Goal: Task Accomplishment & Management: Manage account settings

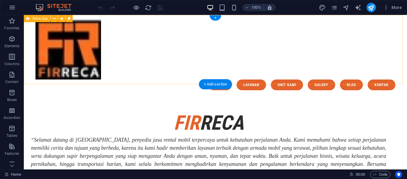
click at [194, 72] on div "Menu home layanan unit kami galery blog kontak" at bounding box center [216, 55] width 384 height 80
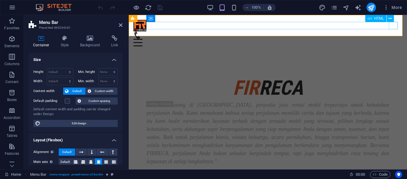
click at [391, 39] on div "Menu" at bounding box center [268, 42] width 269 height 7
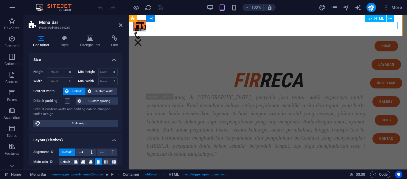
click at [143, 39] on div "Menu" at bounding box center [138, 42] width 9 height 7
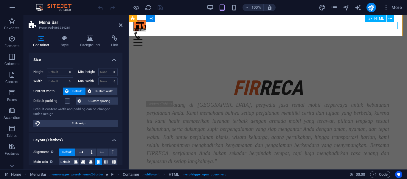
click at [391, 39] on div "Menu" at bounding box center [268, 42] width 269 height 7
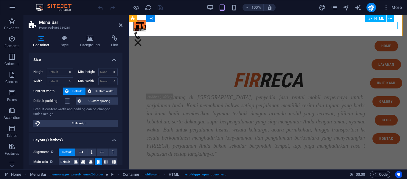
click at [143, 39] on div "Menu" at bounding box center [138, 42] width 9 height 7
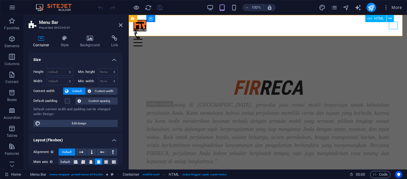
click at [391, 39] on div "Menu" at bounding box center [268, 42] width 269 height 7
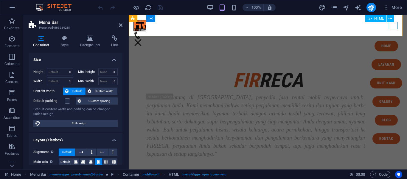
click at [143, 39] on div "Menu" at bounding box center [138, 42] width 9 height 7
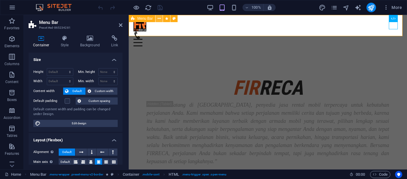
click at [158, 21] on icon at bounding box center [159, 19] width 3 height 6
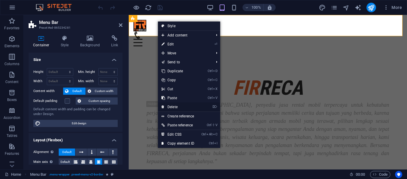
click at [182, 106] on link "⌦ Delete" at bounding box center [178, 106] width 40 height 9
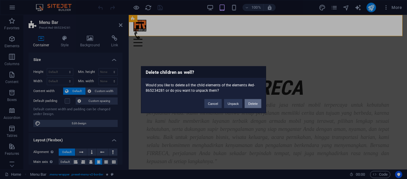
click at [251, 107] on div "Delete children as well? Would you like to delete all the child elements of the…" at bounding box center [203, 89] width 125 height 47
click at [251, 107] on button "Delete" at bounding box center [253, 103] width 17 height 9
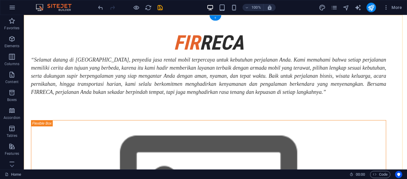
click at [215, 19] on div "+" at bounding box center [216, 17] width 12 height 5
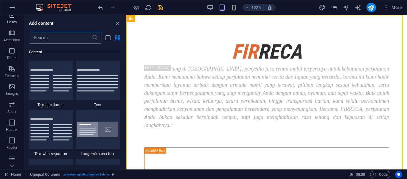
scroll to position [78, 0]
click at [13, 118] on button "Header" at bounding box center [12, 125] width 24 height 18
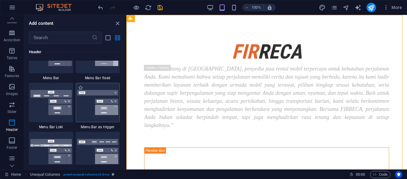
scroll to position [3694, 0]
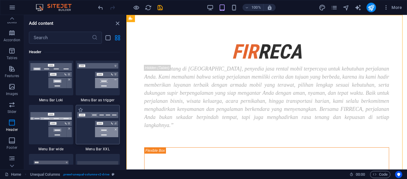
click at [93, 119] on img at bounding box center [97, 124] width 41 height 25
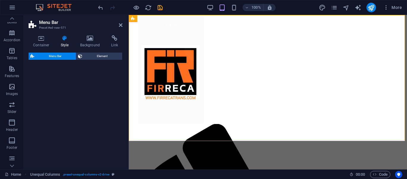
select select "rem"
select select "preset-menu-v2-xxl"
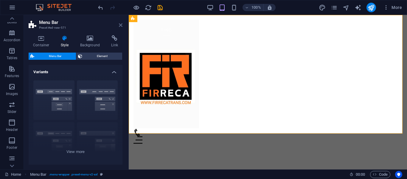
click at [122, 25] on icon at bounding box center [121, 25] width 4 height 5
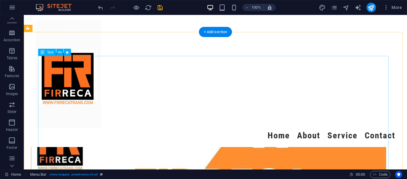
scroll to position [345, 0]
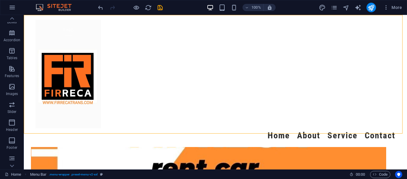
click at [238, 102] on div "Menu Home About Service Contact" at bounding box center [216, 81] width 384 height 132
click at [172, 100] on div "Menu Home About Service Contact" at bounding box center [216, 81] width 384 height 132
select select "rem"
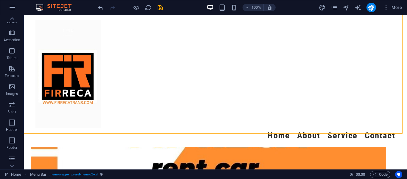
select select "preset-menu-v2-xxl"
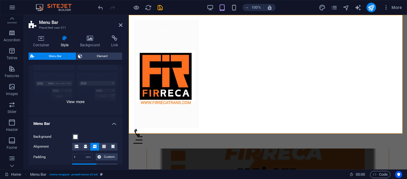
scroll to position [50, 0]
click at [69, 99] on div "Border Centered Default Fixed Loki Trigger Wide XXL" at bounding box center [76, 69] width 94 height 89
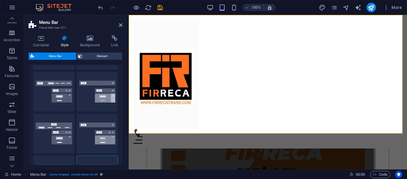
scroll to position [0, 0]
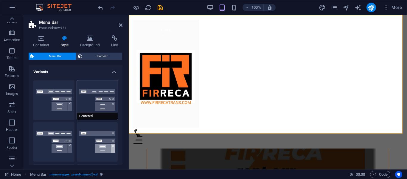
click at [94, 103] on button "Centered" at bounding box center [97, 99] width 41 height 39
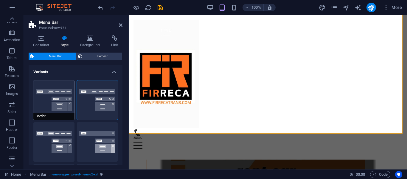
click at [55, 95] on button "Border" at bounding box center [53, 99] width 41 height 39
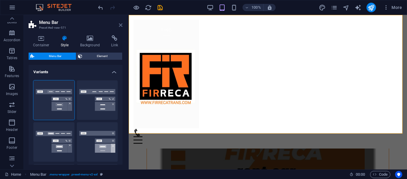
click at [121, 25] on icon at bounding box center [121, 25] width 4 height 5
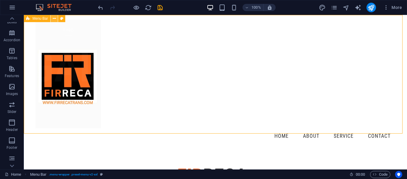
click at [52, 20] on button at bounding box center [54, 18] width 7 height 7
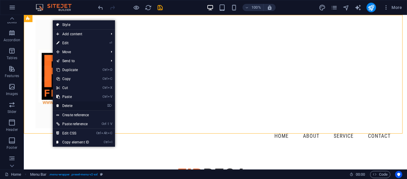
click at [75, 106] on link "⌦ Delete" at bounding box center [73, 105] width 40 height 9
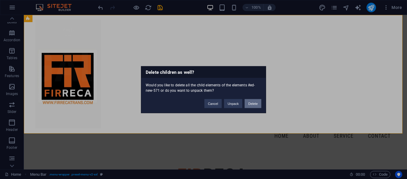
click at [254, 104] on button "Delete" at bounding box center [253, 103] width 17 height 9
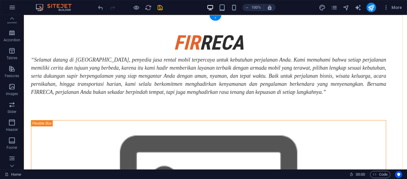
click at [214, 17] on div "+" at bounding box center [216, 17] width 12 height 5
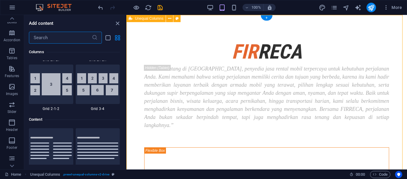
scroll to position [1043, 0]
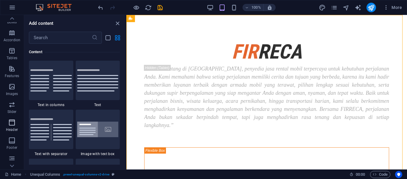
click at [16, 123] on icon "button" at bounding box center [11, 122] width 7 height 7
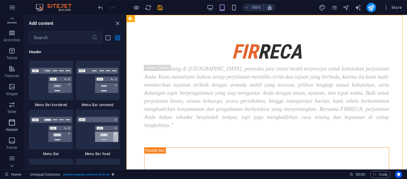
scroll to position [3591, 0]
click at [88, 86] on img at bounding box center [97, 80] width 41 height 25
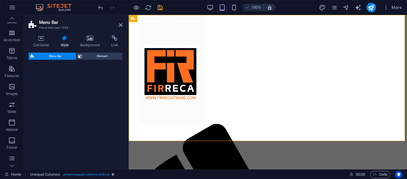
select select "rem"
select select "preset-menu-v2-centered"
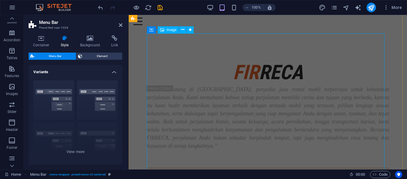
scroll to position [124, 0]
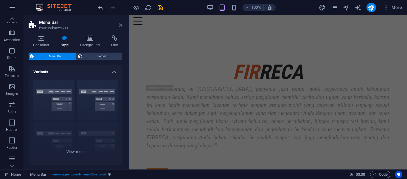
click at [122, 24] on icon at bounding box center [121, 25] width 4 height 5
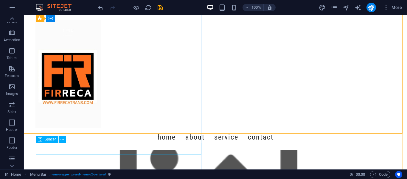
scroll to position [199, 0]
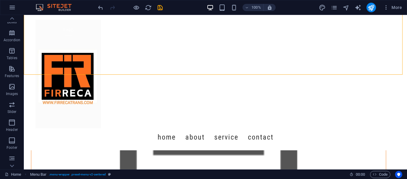
click at [173, 108] on div "Menu Home About Service Contact" at bounding box center [216, 82] width 384 height 135
select select "rem"
select select "preset-menu-v2-centered"
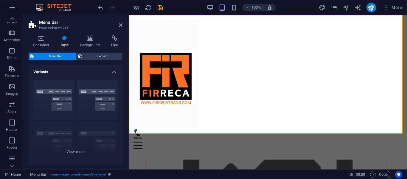
click at [225, 108] on div "Menu Home About Service Contact" at bounding box center [268, 87] width 279 height 144
click at [177, 90] on div at bounding box center [268, 74] width 269 height 109
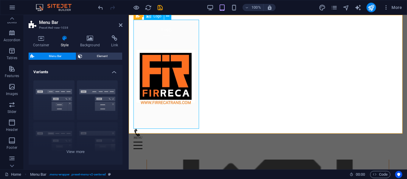
click at [177, 90] on div at bounding box center [268, 74] width 269 height 109
select select "px"
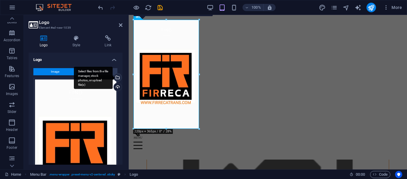
click at [118, 78] on div "Select files from the file manager, stock photos, or upload file(s)" at bounding box center [117, 77] width 9 height 9
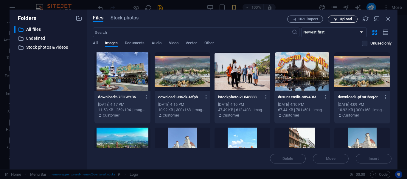
click at [347, 20] on span "Upload" at bounding box center [346, 19] width 12 height 4
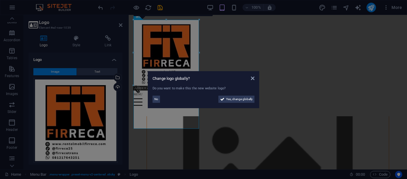
scroll to position [155, 0]
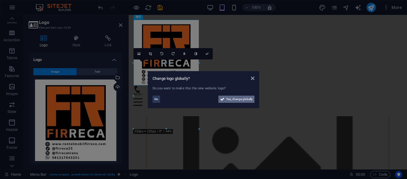
click at [229, 98] on span "Yes, change globally" at bounding box center [239, 98] width 27 height 7
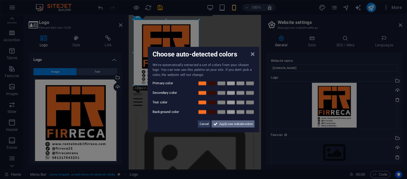
click at [222, 124] on span "Apply new website colors" at bounding box center [235, 123] width 33 height 7
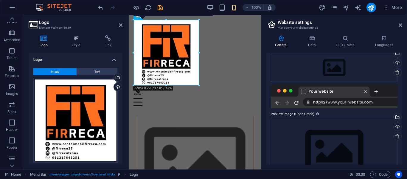
scroll to position [85, 0]
drag, startPoint x: 327, startPoint y: 101, endPoint x: 179, endPoint y: 64, distance: 153.3
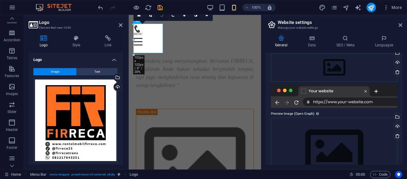
scroll to position [108, 0]
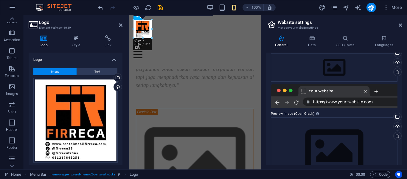
drag, startPoint x: 199, startPoint y: 86, endPoint x: 181, endPoint y: 41, distance: 48.5
click at [398, 24] on h2 "Website settings" at bounding box center [340, 22] width 125 height 5
click at [401, 27] on icon at bounding box center [401, 25] width 4 height 5
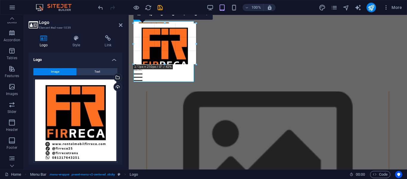
scroll to position [131, 0]
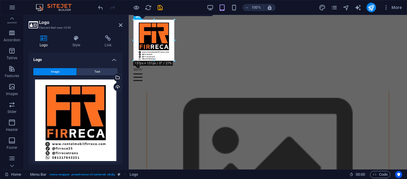
drag, startPoint x: 199, startPoint y: 86, endPoint x: 176, endPoint y: 62, distance: 33.5
type input "137"
click at [120, 27] on icon at bounding box center [121, 25] width 4 height 5
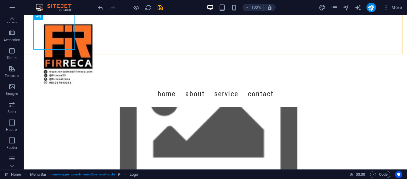
scroll to position [155, 0]
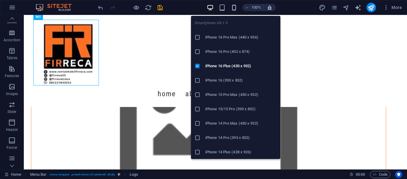
click at [231, 6] on icon "button" at bounding box center [234, 7] width 7 height 7
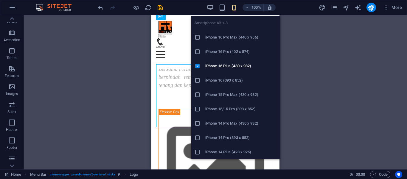
scroll to position [108, 0]
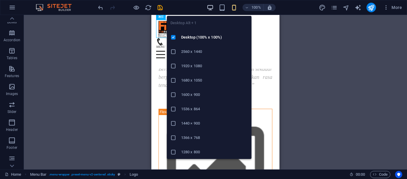
click at [211, 7] on icon "button" at bounding box center [210, 7] width 7 height 7
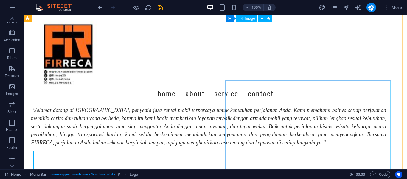
scroll to position [0, 0]
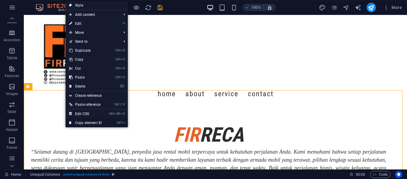
click at [91, 121] on link "Ctrl I Copy element ID" at bounding box center [86, 122] width 40 height 9
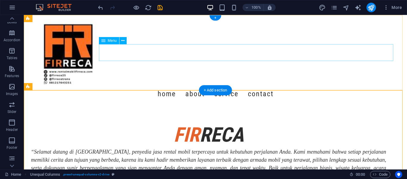
click at [193, 85] on nav "Home About Service Contact" at bounding box center [215, 93] width 360 height 17
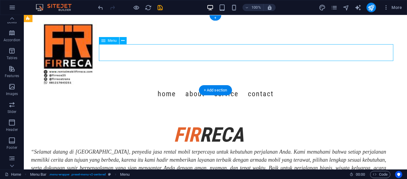
click at [193, 85] on nav "Home About Service Contact" at bounding box center [215, 93] width 360 height 17
select select
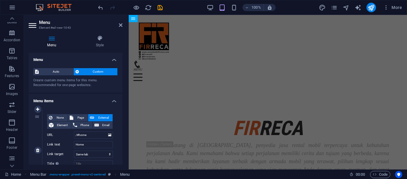
scroll to position [51, 0]
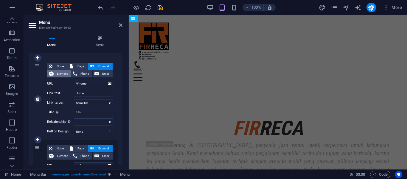
click at [55, 75] on span "Element" at bounding box center [62, 73] width 14 height 7
select select
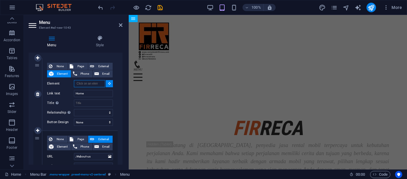
click at [88, 83] on input "Element" at bounding box center [89, 83] width 31 height 7
paste input "#ed-850572196"
type input "#ed-850572196"
select select
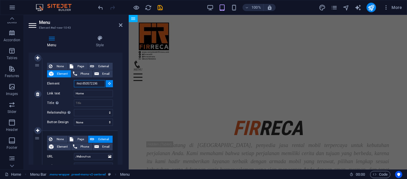
select select
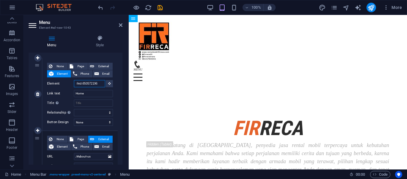
scroll to position [0, 0]
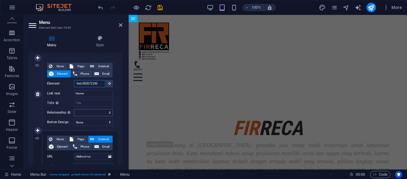
type input "#ed-850572196"
click at [89, 113] on select "alternate author bookmark external help license next nofollow noreferrer noopen…" at bounding box center [93, 112] width 39 height 7
select select "search"
click at [74, 109] on select "alternate author bookmark external help license next nofollow noreferrer noopen…" at bounding box center [93, 112] width 39 height 7
select select
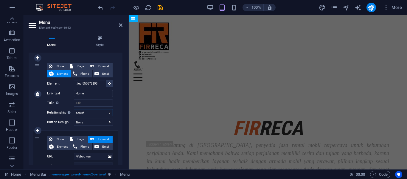
select select
click at [93, 120] on select "None Default Primary Secondary" at bounding box center [93, 121] width 39 height 7
select select "default"
click at [74, 118] on select "None Default Primary Secondary" at bounding box center [93, 121] width 39 height 7
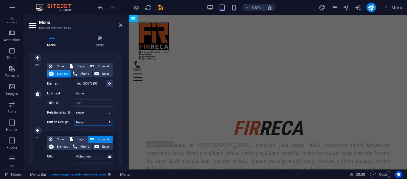
select select
click at [119, 25] on icon at bounding box center [121, 25] width 4 height 5
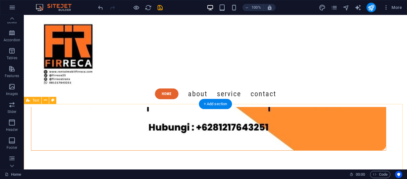
scroll to position [566, 0]
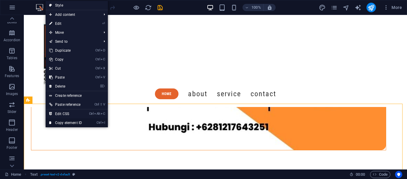
click at [60, 119] on link "Ctrl I Copy element ID" at bounding box center [66, 122] width 40 height 9
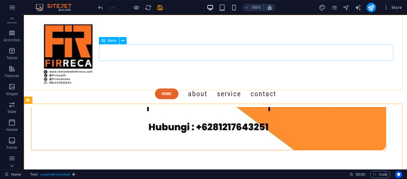
click at [212, 85] on nav "Home About Service Contact" at bounding box center [215, 93] width 360 height 17
select select "search"
select select "default"
select select
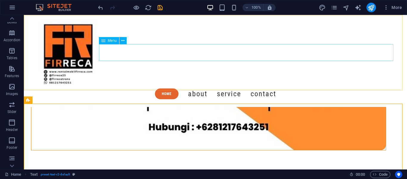
select select
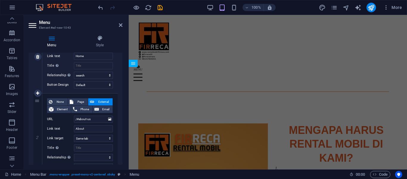
scroll to position [89, 0]
click at [92, 128] on input "About" at bounding box center [93, 128] width 39 height 7
click at [64, 109] on span "Element" at bounding box center [62, 108] width 14 height 7
select select
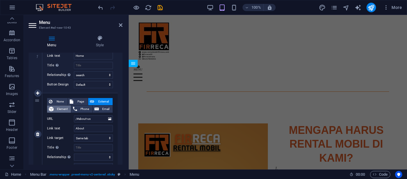
select select
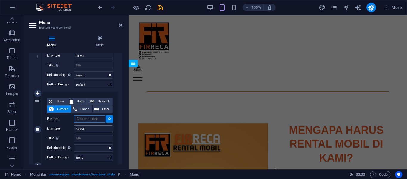
scroll to position [441, 0]
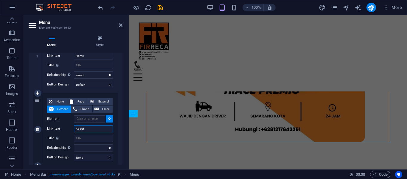
click at [93, 131] on input "About" at bounding box center [93, 128] width 39 height 7
type input "A"
type input "LA"
select select
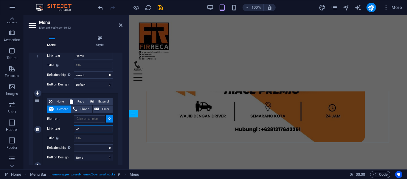
select select
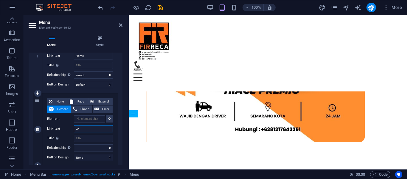
type input "L"
select select
type input "Layanan"
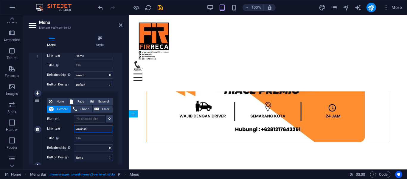
select select
type input "Layanan"
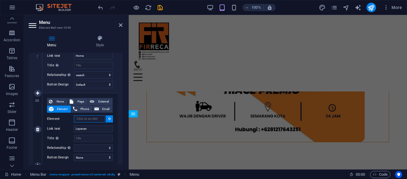
click at [95, 121] on input "Element" at bounding box center [89, 118] width 31 height 7
paste input "#ed-864421575"
type input "#ed-864421575"
select select
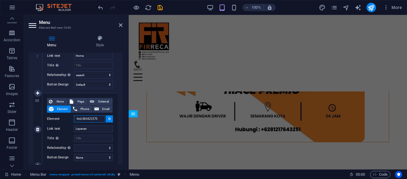
select select
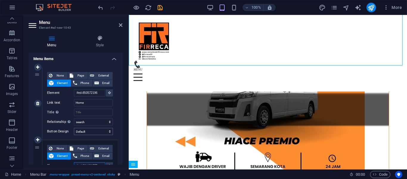
scroll to position [41, 0]
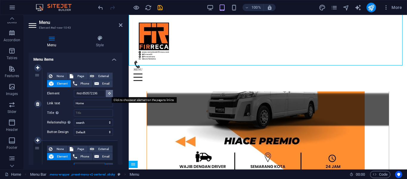
type input "#ed-864421575"
click at [106, 94] on button at bounding box center [109, 93] width 7 height 7
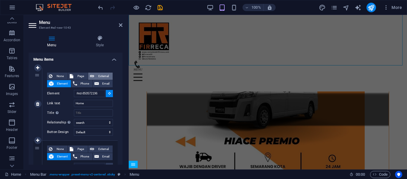
click at [104, 74] on span "External" at bounding box center [103, 75] width 15 height 7
select select "blank"
select select
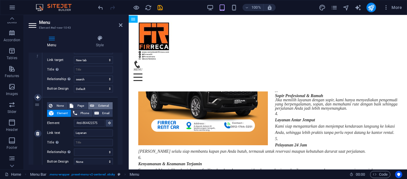
scroll to position [340, 0]
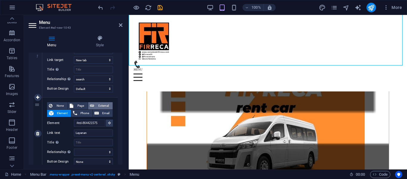
click at [98, 105] on span "External" at bounding box center [103, 105] width 15 height 7
select select "blank"
select select
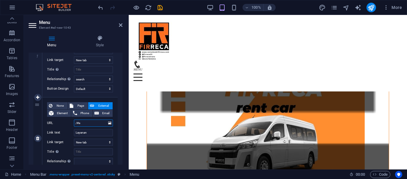
type input "/#"
select select
type input "/#layanan"
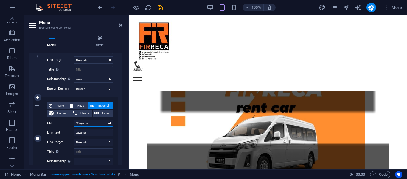
select select
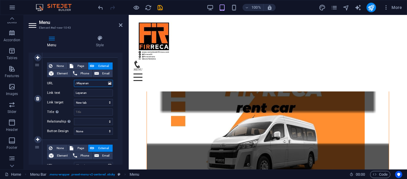
scroll to position [135, 0]
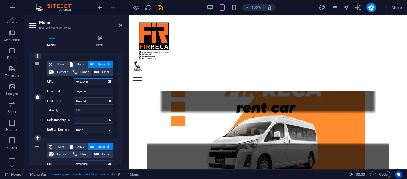
type input "/#layanan"
click at [86, 132] on select "None Default Primary Secondary" at bounding box center [93, 129] width 39 height 7
select select "default"
click at [74, 126] on select "None Default Primary Secondary" at bounding box center [93, 129] width 39 height 7
select select
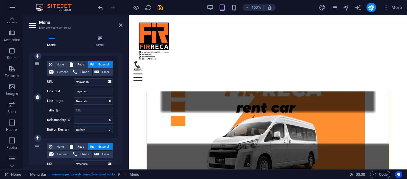
select select
click at [62, 72] on span "Element" at bounding box center [62, 71] width 14 height 7
select select
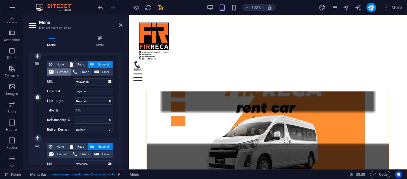
select select
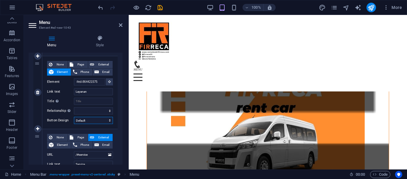
scroll to position [0, 0]
click at [84, 118] on select "None Default Primary Secondary" at bounding box center [93, 120] width 39 height 7
click at [95, 110] on select "alternate author bookmark external help license next nofollow noreferrer noopen…" at bounding box center [93, 110] width 39 height 7
select select "search"
click at [74, 107] on select "alternate author bookmark external help license next nofollow noreferrer noopen…" at bounding box center [93, 110] width 39 height 7
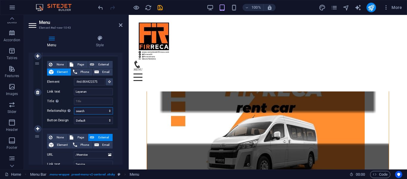
select select
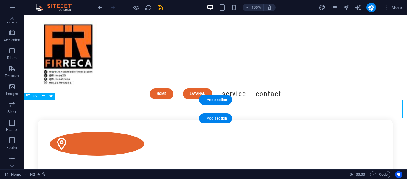
scroll to position [864, 0]
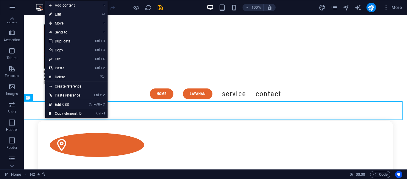
click at [65, 113] on link "Ctrl I Copy element ID" at bounding box center [65, 113] width 40 height 9
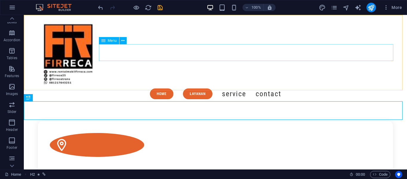
click at [260, 85] on nav "Home Layanan Service Contact" at bounding box center [215, 93] width 360 height 17
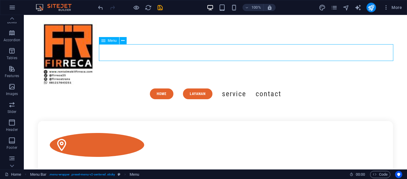
click at [260, 85] on nav "Home Layanan Service Contact" at bounding box center [215, 93] width 360 height 17
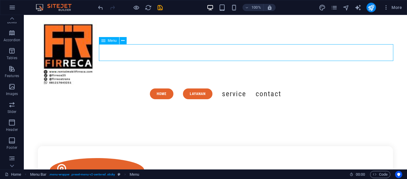
select select "search"
select select "default"
select select "search"
select select "default"
select select
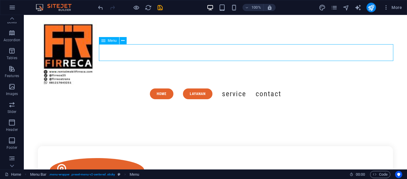
select select
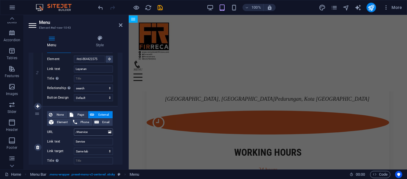
scroll to position [158, 0]
click at [92, 131] on input "/#service" at bounding box center [93, 131] width 39 height 7
type input "/#unit"
select select
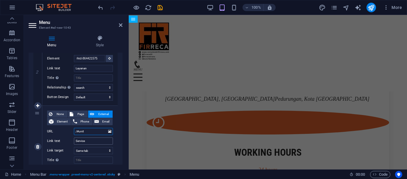
type input "/#unit"
click at [92, 140] on input "Service" at bounding box center [93, 140] width 39 height 7
type input "S"
select select
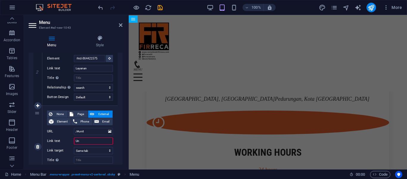
type input "Uni"
select select
type input "Unit"
select select
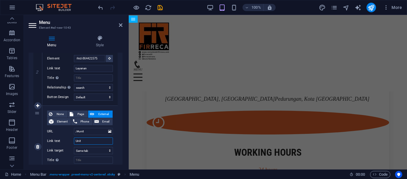
select select
type input "Unit"
click at [67, 120] on span "Element" at bounding box center [62, 121] width 14 height 7
select select
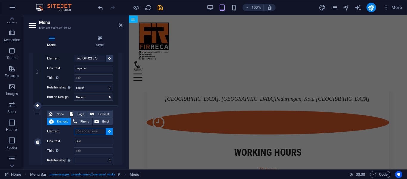
paste input "#ed-850572427"
type input "#ed-850572427"
select select
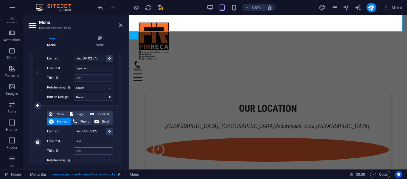
scroll to position [789, 0]
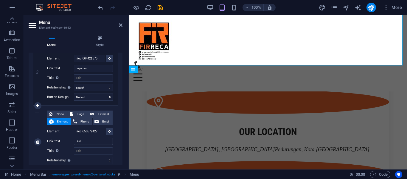
type input "#ed-850572427"
click at [88, 143] on input "Unit" at bounding box center [93, 140] width 39 height 7
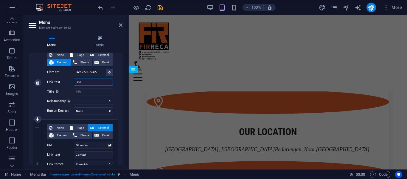
scroll to position [218, 0]
click at [103, 110] on select "None Default Primary Secondary" at bounding box center [93, 110] width 39 height 7
select select "default"
click at [74, 107] on select "None Default Primary Secondary" at bounding box center [93, 110] width 39 height 7
select select
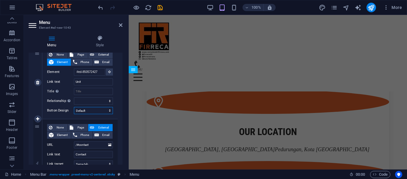
select select
click at [100, 97] on select "alternate author bookmark external help license next nofollow noreferrer noopen…" at bounding box center [93, 100] width 39 height 7
select select "search"
click at [74, 97] on select "alternate author bookmark external help license next nofollow noreferrer noopen…" at bounding box center [93, 100] width 39 height 7
select select
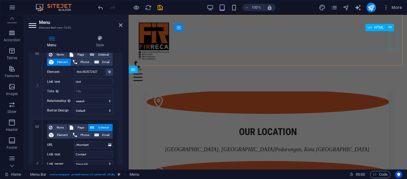
click at [395, 68] on div "Menu" at bounding box center [268, 77] width 269 height 18
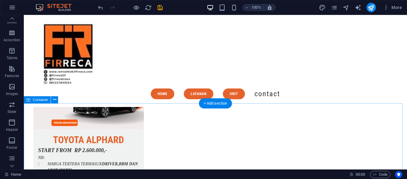
scroll to position [1642, 0]
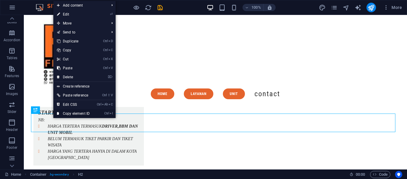
click at [63, 112] on link "Ctrl I Copy element ID" at bounding box center [73, 113] width 40 height 9
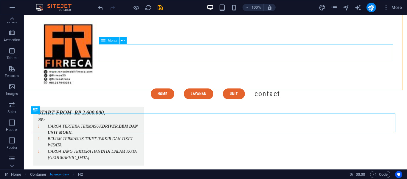
click at [262, 85] on nav "Home Layanan Unit Contact" at bounding box center [215, 93] width 360 height 17
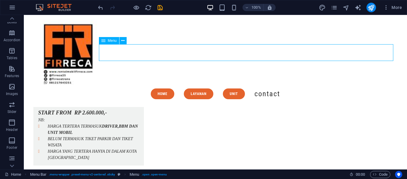
click at [262, 85] on nav "Home Layanan Unit Contact" at bounding box center [215, 93] width 360 height 17
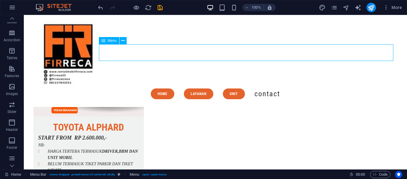
select select "search"
select select "default"
select select "search"
select select "default"
select select "search"
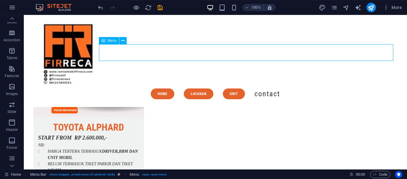
select select "default"
select select
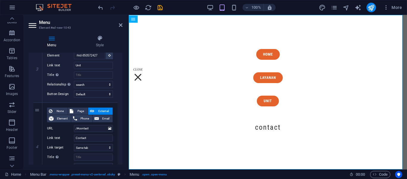
scroll to position [259, 0]
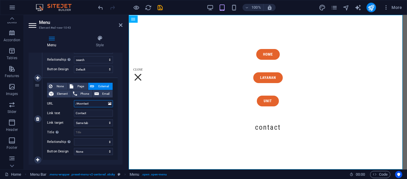
click at [99, 104] on input "/#contact" at bounding box center [93, 103] width 39 height 7
type input "/#gale"
select select
type input "/#galerry"
select select
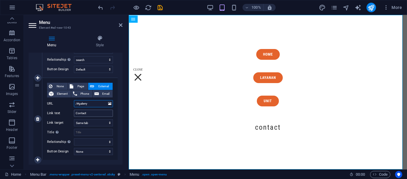
type input "/#galerry"
click at [93, 115] on input "Contact" at bounding box center [93, 112] width 39 height 7
type input "C"
select select
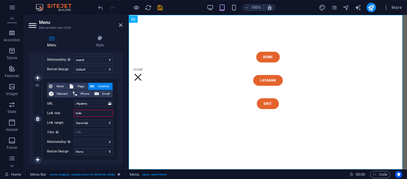
type input "Galer"
select select
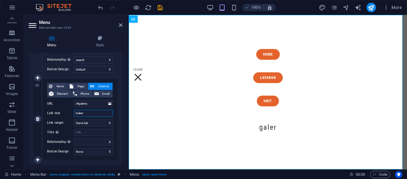
type input "Galerry"
select select
type input "Galerry"
click at [58, 91] on span "Element" at bounding box center [62, 93] width 14 height 7
select select
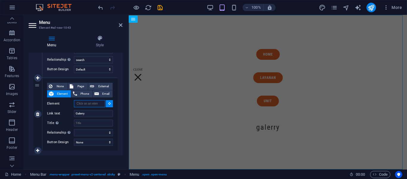
scroll to position [1567, 0]
paste input "#ed-850572853"
type input "#ed-850572853"
select select
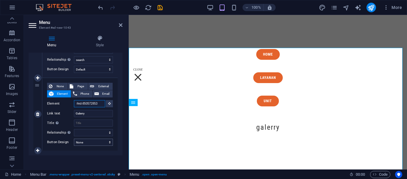
scroll to position [1517, 0]
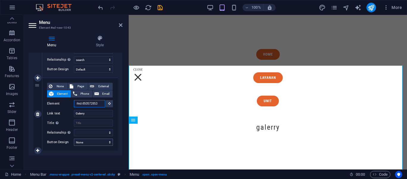
type input "#ed-850572853"
click at [83, 143] on select "None Default Primary Secondary" at bounding box center [93, 141] width 39 height 7
select select "default"
click at [74, 138] on select "None Default Primary Secondary" at bounding box center [93, 141] width 39 height 7
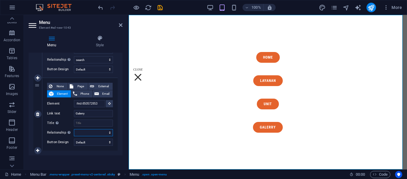
click at [100, 130] on select "alternate author bookmark external help license next nofollow noreferrer noopen…" at bounding box center [93, 132] width 39 height 7
select select "search"
click at [74, 129] on select "alternate author bookmark external help license next nofollow noreferrer noopen…" at bounding box center [93, 132] width 39 height 7
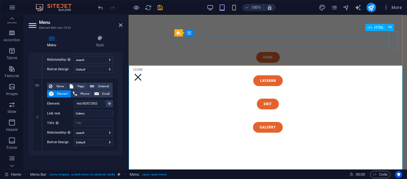
click at [143, 68] on div "Menu" at bounding box center [138, 77] width 9 height 18
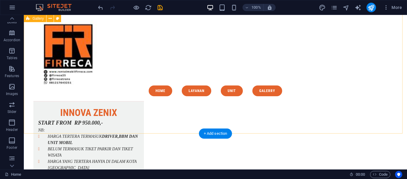
scroll to position [1899, 0]
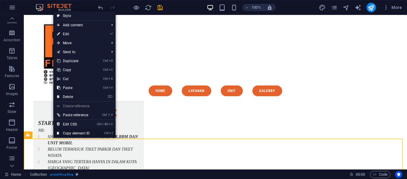
click at [72, 131] on link "Ctrl I Copy element ID" at bounding box center [73, 133] width 40 height 9
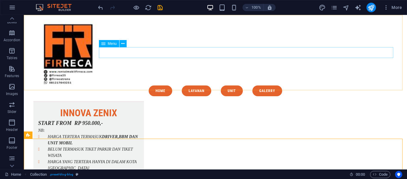
click at [285, 85] on nav "Home Layanan Unit Galerry" at bounding box center [215, 90] width 360 height 11
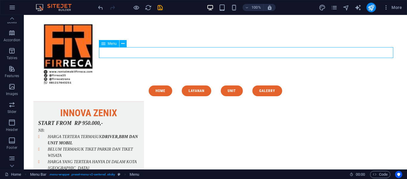
click at [285, 85] on nav "Home Layanan Unit Galerry" at bounding box center [215, 90] width 360 height 11
select select "search"
select select "default"
select select "search"
select select "default"
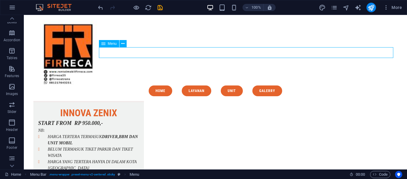
select select "search"
select select "default"
select select "search"
select select "default"
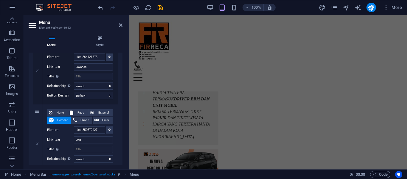
scroll to position [262, 0]
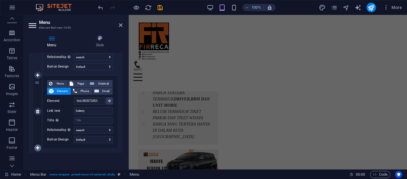
click at [38, 149] on icon at bounding box center [37, 148] width 3 height 4
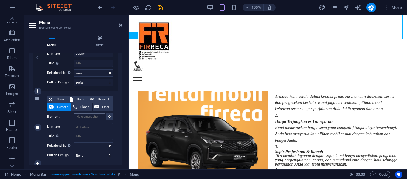
scroll to position [0, 0]
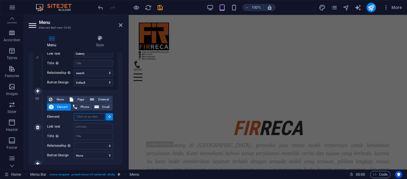
click at [85, 116] on input "Element" at bounding box center [89, 116] width 31 height 7
paste input "#ed-883274775"
type input "#ed-883274775"
select select
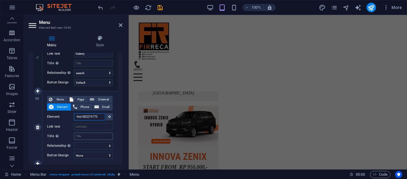
scroll to position [1795, 0]
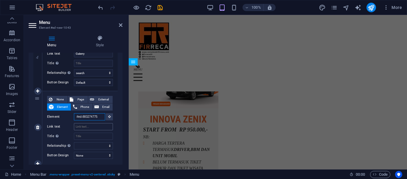
type input "#ed-883274775"
click at [90, 126] on input "Link text" at bounding box center [93, 126] width 39 height 7
type input "b"
select select
type input "B"
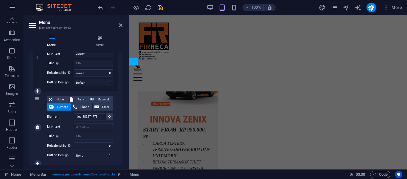
select select
type input "Bloh"
select select
type input "Blog"
select select
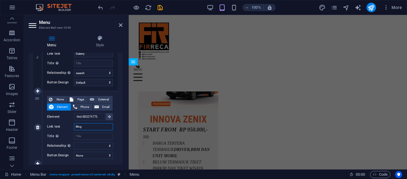
scroll to position [334, 0]
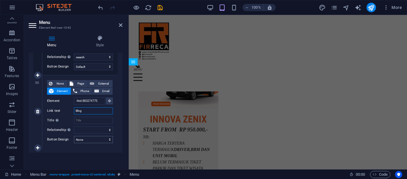
type input "Blog"
click at [87, 138] on select "None Default Primary Secondary" at bounding box center [93, 139] width 39 height 7
select select "default"
click at [74, 136] on select "None Default Primary Secondary" at bounding box center [93, 139] width 39 height 7
select select
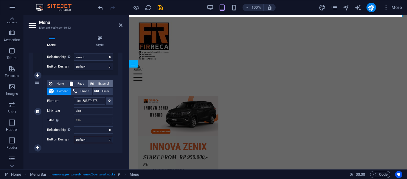
scroll to position [1745, 0]
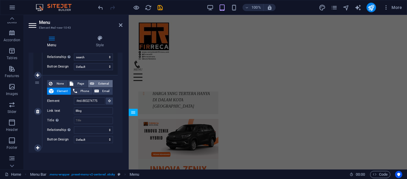
click at [107, 82] on span "External" at bounding box center [103, 83] width 15 height 7
select select "blank"
select select
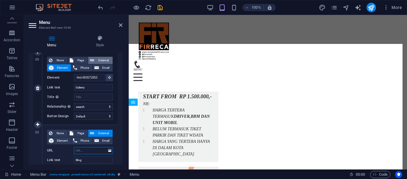
scroll to position [1694, 0]
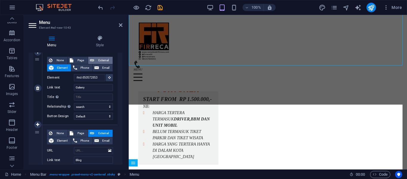
click at [103, 60] on span "External" at bounding box center [103, 60] width 15 height 7
select select "blank"
select select
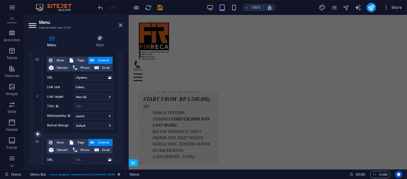
click at [98, 143] on span "External" at bounding box center [103, 142] width 15 height 7
drag, startPoint x: 96, startPoint y: 78, endPoint x: 71, endPoint y: 83, distance: 25.5
click at [71, 83] on div "None Page External Element Phone Email Page Home Legal Notice Privacy Subpage E…" at bounding box center [80, 88] width 66 height 63
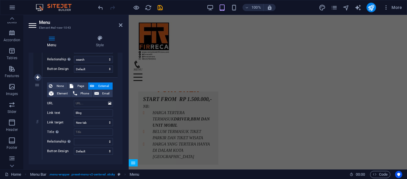
scroll to position [342, 0]
click at [84, 101] on input "URL" at bounding box center [93, 102] width 39 height 7
paste input "/#galerry"
type input "/#galerry"
select select
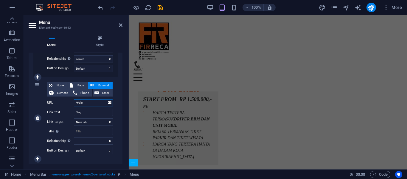
type input "/#blog"
select select
type input "/#blog"
click at [37, 160] on icon at bounding box center [37, 159] width 3 height 4
select select
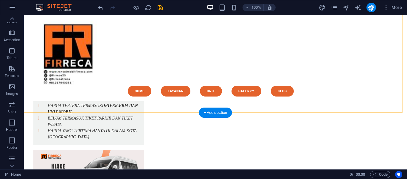
scroll to position [2466, 0]
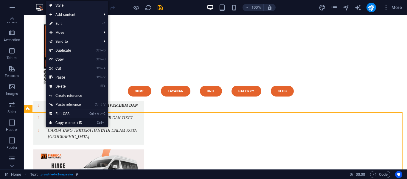
click at [55, 119] on link "Ctrl I Copy element ID" at bounding box center [66, 122] width 40 height 9
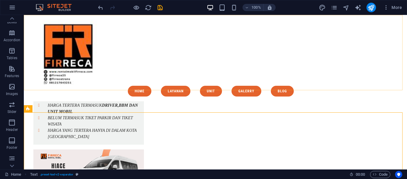
click at [240, 47] on div "Menu Home Layanan Unit Galerry Blog" at bounding box center [216, 58] width 384 height 86
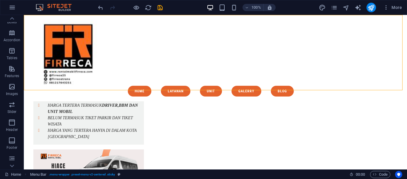
click at [240, 47] on div "Menu Home Layanan Unit Galerry Blog" at bounding box center [216, 58] width 384 height 86
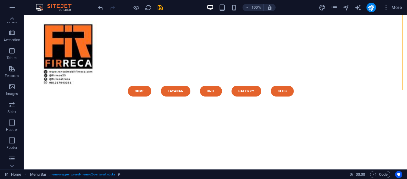
select select "rem"
select select "preset-menu-v2-centered"
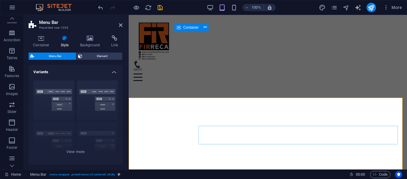
scroll to position [2798, 0]
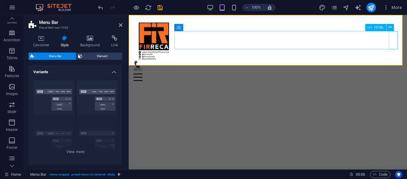
click at [391, 68] on div "Menu" at bounding box center [268, 77] width 269 height 18
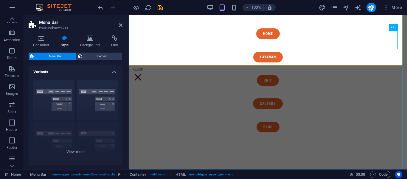
click at [289, 55] on nav "Home Layanan Unit Galerry Blog" at bounding box center [268, 92] width 279 height 154
select select "search"
select select "default"
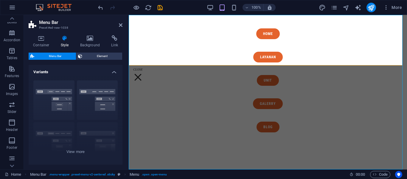
select select "search"
select select "default"
select select "search"
select select "default"
select select "search"
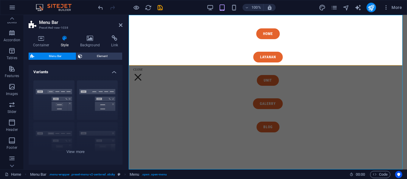
select select "default"
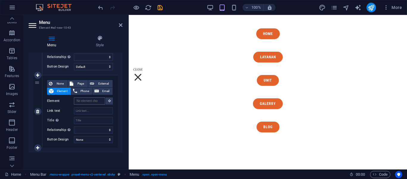
scroll to position [0, 0]
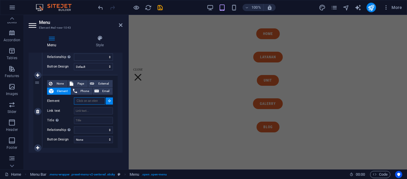
click at [83, 101] on input "Element" at bounding box center [89, 100] width 31 height 7
paste input "#ed-862047465"
type input "#ed-862047465"
select select
type input "#ed-862047465"
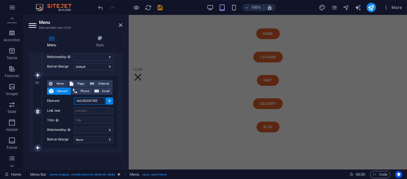
select select
type input "#ed-862047465"
click at [83, 109] on input "Link text" at bounding box center [93, 110] width 39 height 7
type input "kont"
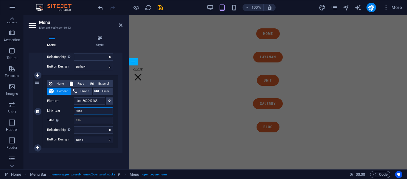
select select
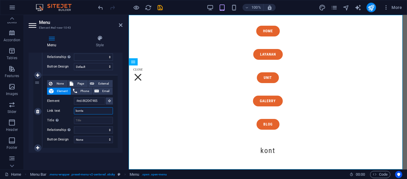
type input "kontak"
select select
type input "kontak"
click at [84, 138] on select "None Default Primary Secondary" at bounding box center [93, 139] width 39 height 7
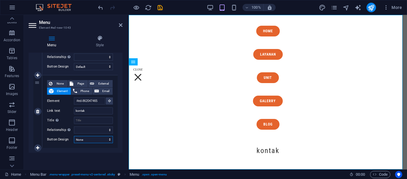
select select "default"
click at [74, 136] on select "None Default Primary Secondary" at bounding box center [93, 139] width 39 height 7
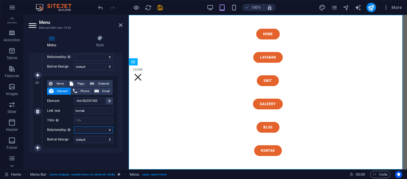
click at [93, 131] on select "alternate author bookmark external help license next nofollow noreferrer noopen…" at bounding box center [93, 129] width 39 height 7
click at [74, 126] on select "alternate author bookmark external help license next nofollow noreferrer noopen…" at bounding box center [93, 129] width 39 height 7
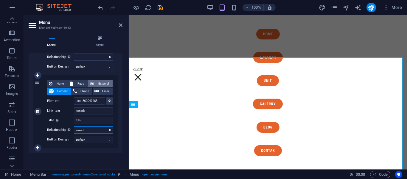
scroll to position [2772, 0]
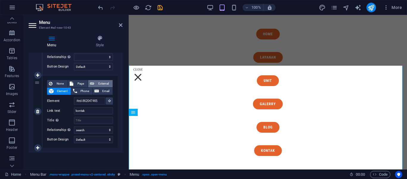
click at [103, 83] on span "External" at bounding box center [103, 83] width 15 height 7
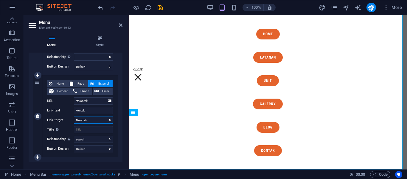
click at [100, 120] on select "New tab Same tab Overlay" at bounding box center [93, 119] width 39 height 7
click at [74, 116] on select "New tab Same tab Overlay" at bounding box center [93, 119] width 39 height 7
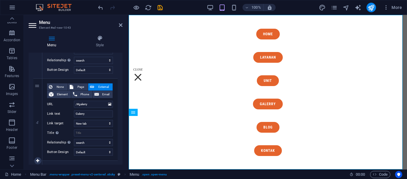
scroll to position [252, 0]
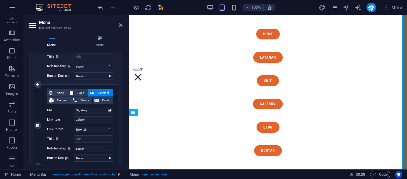
click at [101, 132] on select "New tab Same tab Overlay" at bounding box center [93, 129] width 39 height 7
click at [74, 126] on select "New tab Same tab Overlay" at bounding box center [93, 129] width 39 height 7
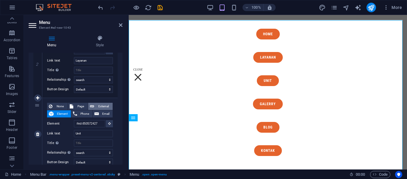
scroll to position [2721, 0]
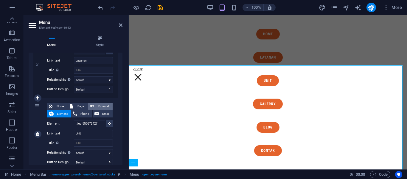
click at [105, 105] on span "External" at bounding box center [103, 106] width 15 height 7
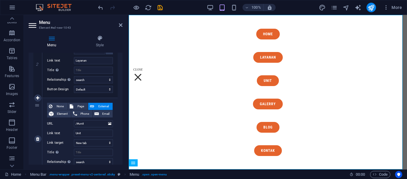
click at [92, 146] on div "None Page External Element Phone Email Page Home Legal Notice Privacy Subpage E…" at bounding box center [80, 134] width 66 height 63
click at [94, 144] on select "New tab Same tab Overlay" at bounding box center [93, 142] width 39 height 7
click at [74, 139] on select "New tab Same tab Overlay" at bounding box center [93, 142] width 39 height 7
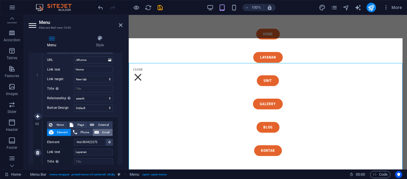
scroll to position [2671, 0]
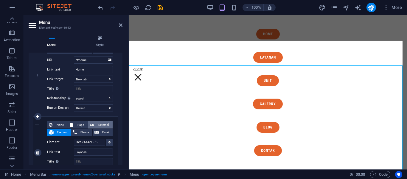
click at [103, 125] on span "External" at bounding box center [103, 124] width 15 height 7
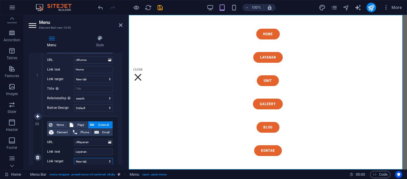
scroll to position [75, 0]
click at [93, 162] on select "New tab Same tab Overlay" at bounding box center [93, 160] width 39 height 7
click at [74, 157] on select "New tab Same tab Overlay" at bounding box center [93, 160] width 39 height 7
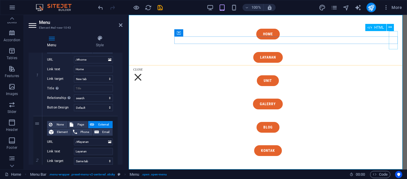
click at [143, 68] on div "Menu" at bounding box center [138, 77] width 9 height 18
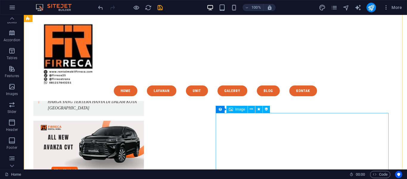
scroll to position [2121, 0]
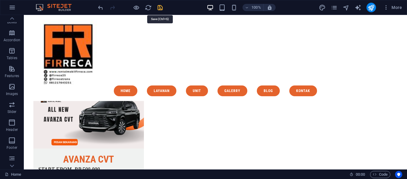
click at [163, 7] on icon "save" at bounding box center [160, 7] width 7 height 7
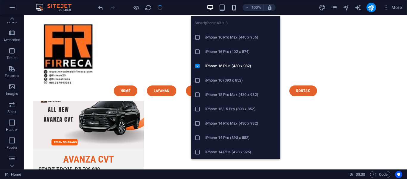
click at [232, 8] on icon "button" at bounding box center [234, 7] width 7 height 7
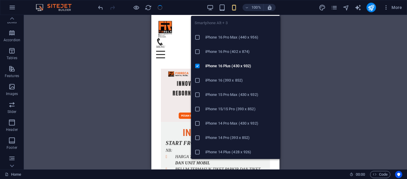
scroll to position [2053, 0]
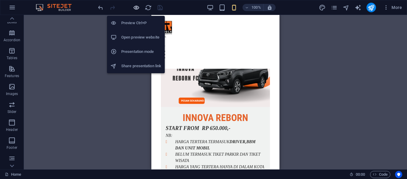
click at [138, 6] on icon "button" at bounding box center [136, 7] width 7 height 7
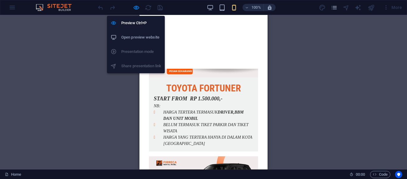
scroll to position [1822, 0]
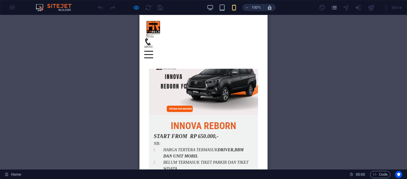
click at [151, 38] on icon at bounding box center [148, 41] width 6 height 7
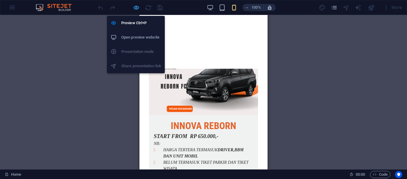
click at [136, 9] on icon "button" at bounding box center [136, 7] width 7 height 7
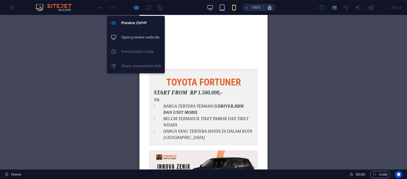
scroll to position [2053, 0]
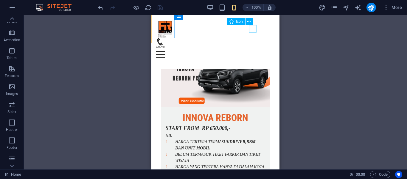
click at [251, 38] on figure at bounding box center [213, 41] width 114 height 7
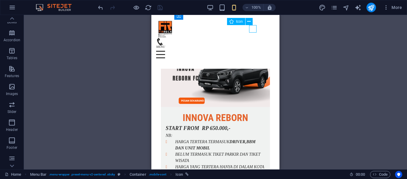
click at [251, 38] on figure at bounding box center [213, 41] width 114 height 7
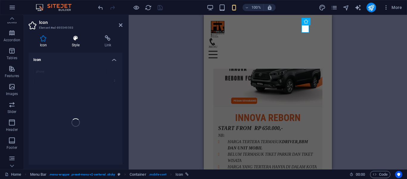
click at [76, 43] on h4 "Style" at bounding box center [77, 41] width 33 height 13
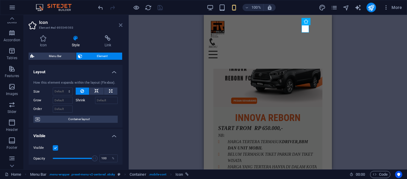
click at [120, 27] on icon at bounding box center [121, 25] width 4 height 5
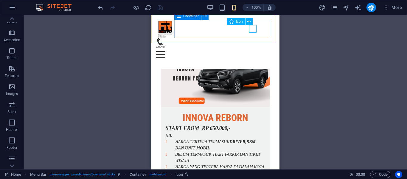
click at [253, 38] on figure at bounding box center [213, 41] width 114 height 7
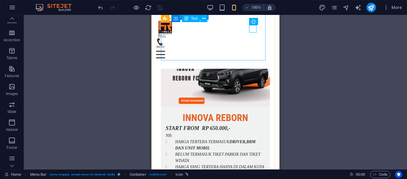
click at [248, 124] on div "START FROM RP 650.000,- NB: HARGA TERTERA TERMASUK DRIVER,BBM DAN UNIT MOBIL BE…" at bounding box center [215, 152] width 109 height 57
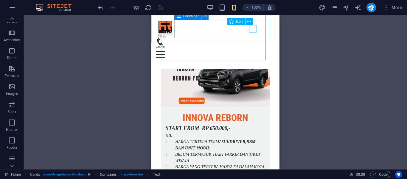
click at [253, 38] on figure at bounding box center [213, 41] width 114 height 7
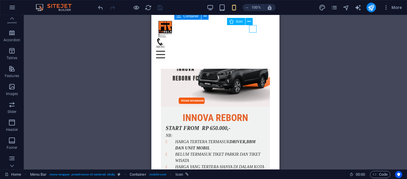
click at [253, 38] on figure at bounding box center [213, 41] width 114 height 7
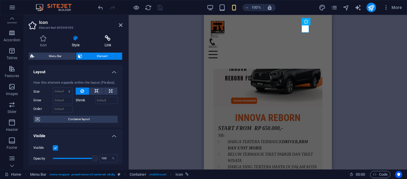
click at [109, 46] on h4 "Link" at bounding box center [107, 41] width 29 height 13
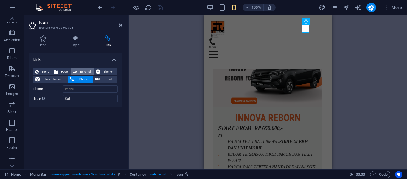
click at [83, 69] on span "External" at bounding box center [85, 71] width 13 height 7
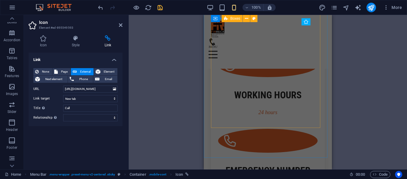
scroll to position [958, 0]
click at [98, 90] on input "[URL][DOMAIN_NAME]" at bounding box center [90, 88] width 55 height 7
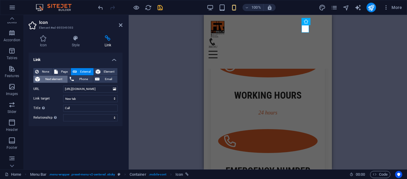
click at [62, 77] on span "Next element" at bounding box center [54, 78] width 24 height 7
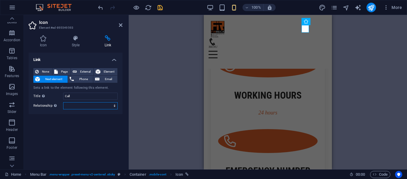
click at [81, 107] on select "alternate author bookmark external help license next nofollow noreferrer noopen…" at bounding box center [90, 105] width 55 height 7
click at [63, 102] on select "alternate author bookmark external help license next nofollow noreferrer noopen…" at bounding box center [90, 105] width 55 height 7
click at [86, 79] on span "Phone" at bounding box center [84, 78] width 16 height 7
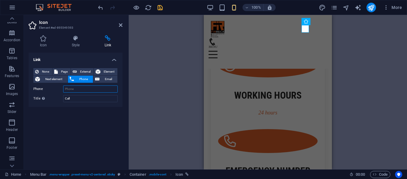
paste input "[URL][DOMAIN_NAME]"
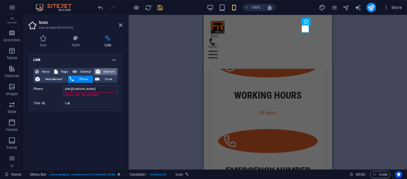
click at [109, 70] on span "Element" at bounding box center [108, 71] width 13 height 7
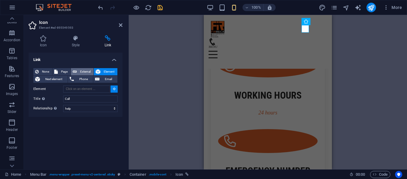
click at [85, 71] on span "External" at bounding box center [85, 71] width 13 height 7
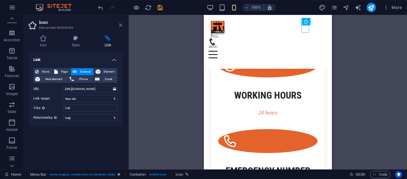
click at [121, 26] on icon at bounding box center [121, 25] width 4 height 5
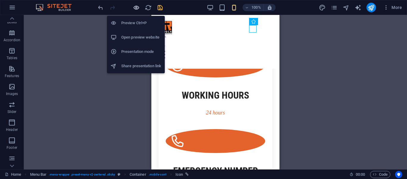
click at [135, 7] on icon "button" at bounding box center [136, 7] width 7 height 7
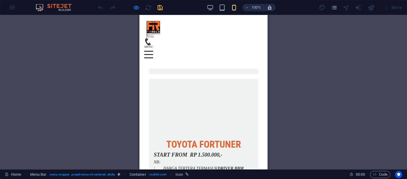
scroll to position [821, 0]
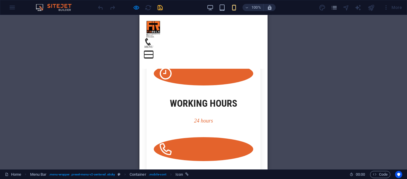
click at [153, 51] on button "Menu" at bounding box center [148, 51] width 9 height 1
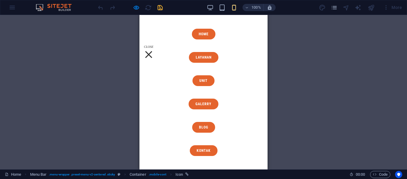
click at [153, 51] on div "Menu" at bounding box center [148, 54] width 9 height 7
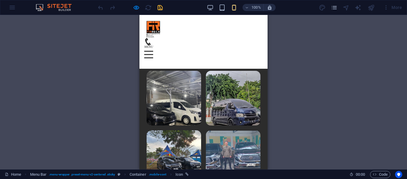
scroll to position [3176, 0]
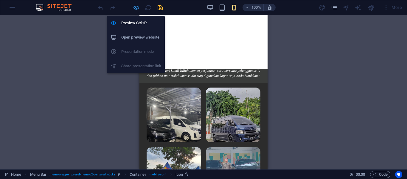
click at [138, 7] on icon "button" at bounding box center [136, 7] width 7 height 7
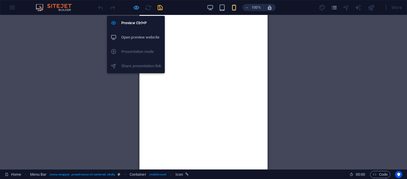
scroll to position [3407, 0]
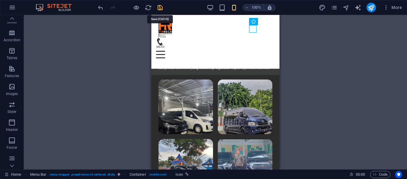
click at [158, 7] on icon "save" at bounding box center [160, 7] width 7 height 7
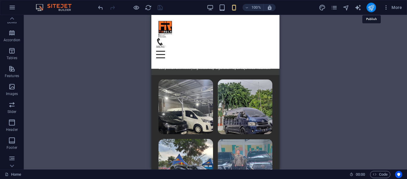
click at [372, 8] on icon "publish" at bounding box center [371, 7] width 7 height 7
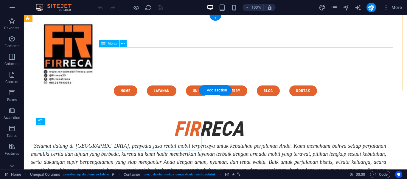
click at [254, 85] on nav "Home Layanan Unit Galerry Blog kontak" at bounding box center [215, 90] width 360 height 11
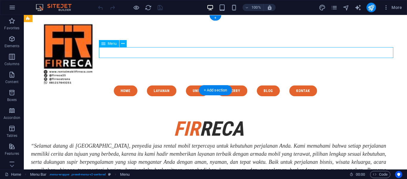
click at [254, 85] on nav "Home Layanan Unit Galerry Blog kontak" at bounding box center [215, 90] width 360 height 11
select select "search"
select select "default"
select select
select select "search"
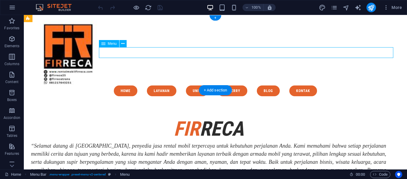
select select "default"
select select
select select "search"
select select "default"
select select
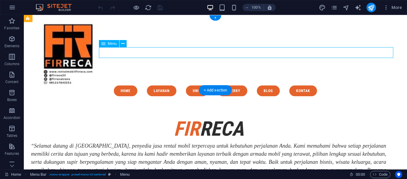
select select "search"
select select "default"
select select
select select "search"
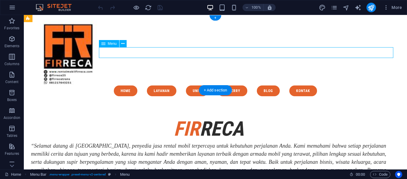
select select "default"
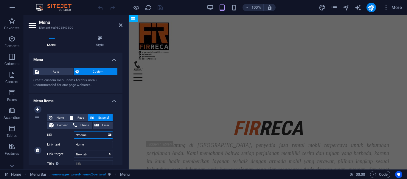
click at [92, 135] on input "/#home" at bounding box center [93, 134] width 39 height 7
type input "/"
select select
click at [64, 125] on span "Element" at bounding box center [62, 124] width 14 height 7
select select
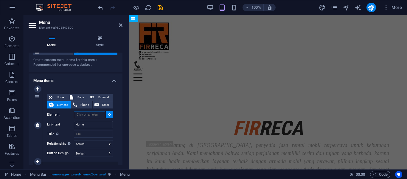
scroll to position [21, 0]
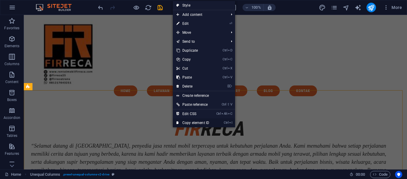
click at [187, 124] on link "Ctrl I Copy element ID" at bounding box center [193, 122] width 40 height 9
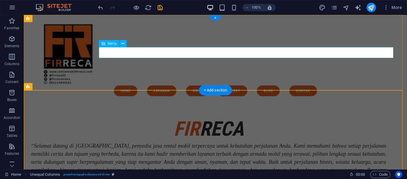
click at [163, 85] on nav "Home Layanan Unit Galerry Blog kontak" at bounding box center [215, 90] width 360 height 11
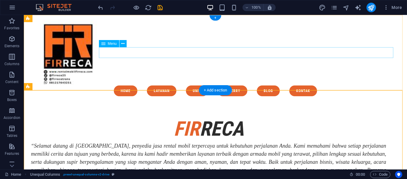
click at [163, 85] on nav "Home Layanan Unit Galerry Blog kontak" at bounding box center [215, 90] width 360 height 11
select select "search"
select select "default"
select select
select select "search"
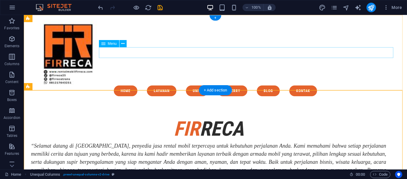
select select "default"
select select
select select "search"
select select "default"
select select
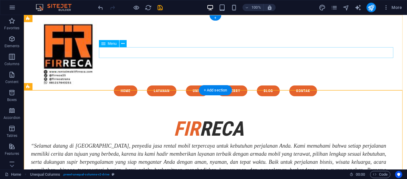
select select "search"
select select "default"
select select
select select "search"
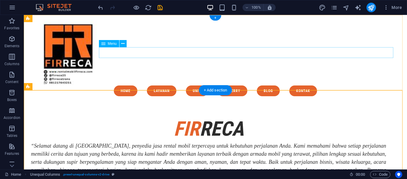
select select "default"
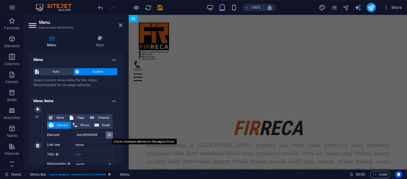
click at [108, 135] on icon at bounding box center [109, 134] width 3 height 3
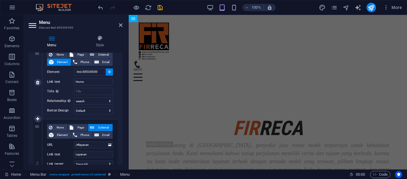
scroll to position [63, 0]
click at [101, 147] on input "/#layanan" at bounding box center [93, 144] width 39 height 7
type input "/"
select select
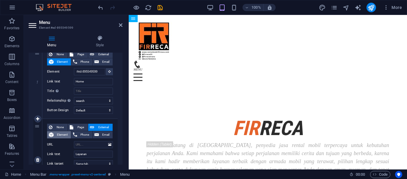
click at [61, 131] on span "Element" at bounding box center [62, 134] width 14 height 7
select select
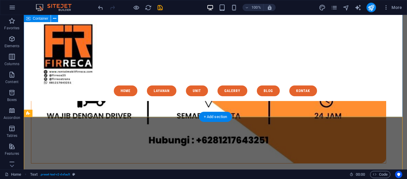
scroll to position [553, 0]
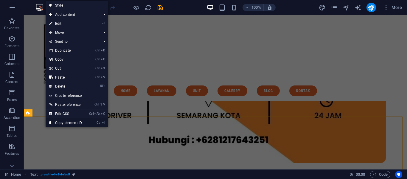
click at [57, 120] on link "Ctrl I Copy element ID" at bounding box center [66, 122] width 40 height 9
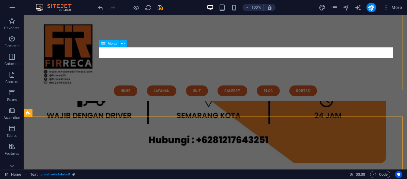
click at [197, 85] on nav "Home Layanan Unit Galerry Blog kontak" at bounding box center [215, 90] width 360 height 11
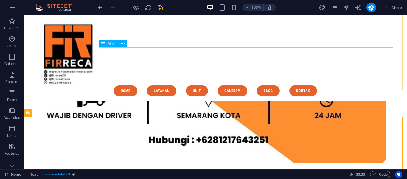
click at [197, 85] on nav "Home Layanan Unit Galerry Blog kontak" at bounding box center [215, 90] width 360 height 11
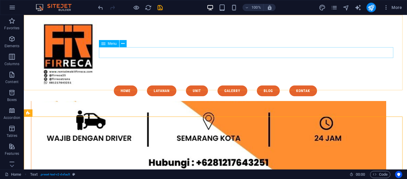
select select "search"
select select "default"
select select "search"
select select "default"
select select
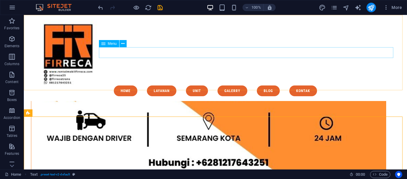
select select "search"
select select "default"
select select
select select "search"
select select "default"
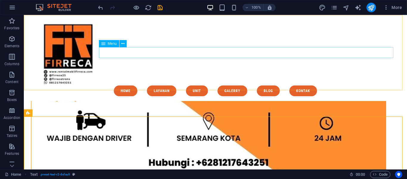
select select "default"
select select
select select "search"
select select "default"
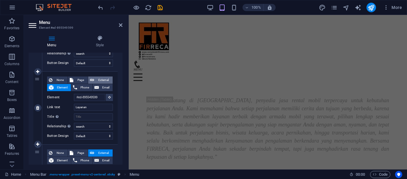
scroll to position [277, 0]
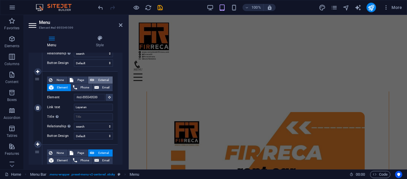
click at [101, 79] on span "External" at bounding box center [103, 79] width 15 height 7
select select "blank"
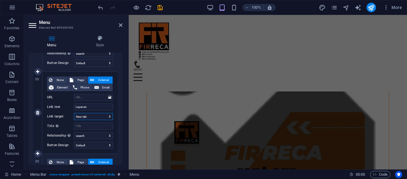
click at [94, 117] on select "New tab Same tab Overlay" at bounding box center [93, 116] width 39 height 7
click at [59, 82] on span "None" at bounding box center [60, 79] width 12 height 7
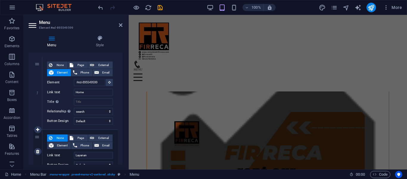
scroll to position [52, 0]
click at [66, 145] on span "Element" at bounding box center [62, 145] width 14 height 7
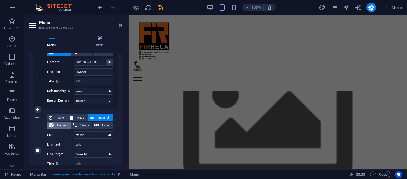
scroll to position [0, 0]
click at [67, 126] on span "Element" at bounding box center [62, 124] width 14 height 7
select select
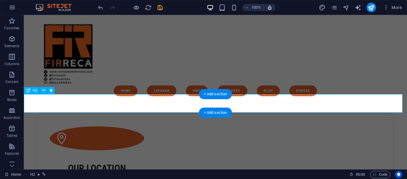
scroll to position [869, 0]
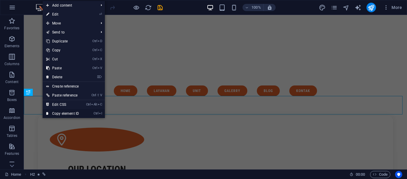
click at [60, 115] on link "Ctrl I Copy element ID" at bounding box center [63, 113] width 40 height 9
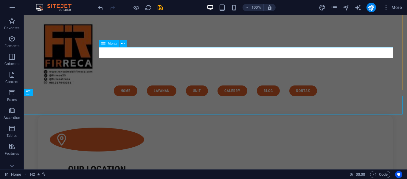
click at [194, 85] on nav "Home Layanan Unit Galerry Blog kontak" at bounding box center [215, 90] width 360 height 11
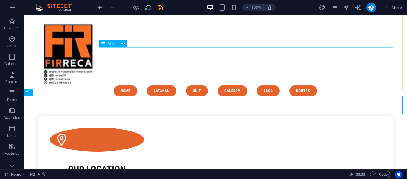
click at [194, 85] on nav "Home Layanan Unit Galerry Blog kontak" at bounding box center [215, 90] width 360 height 11
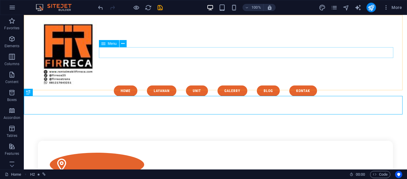
select select "search"
select select "default"
select select "search"
select select "default"
select select "search"
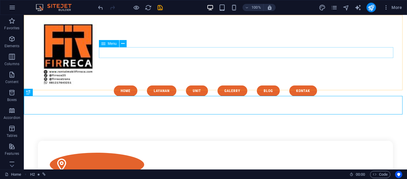
select select "default"
select select
select select "search"
select select "default"
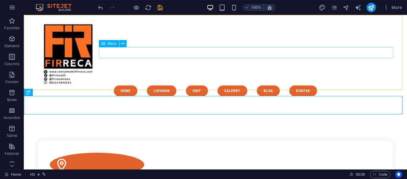
select select
select select "search"
select select "default"
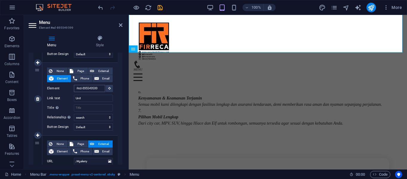
scroll to position [536, 0]
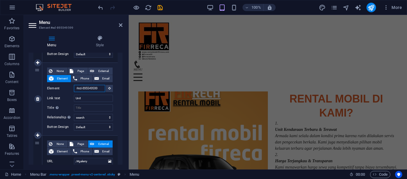
click at [101, 89] on input "#ed-895549599" at bounding box center [89, 88] width 31 height 7
type input "#"
select select
paste input "#ed-850572427"
type input "#ed-850572427"
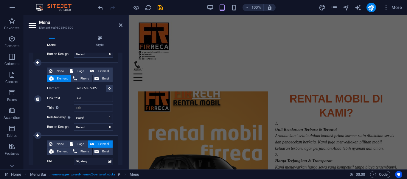
select select
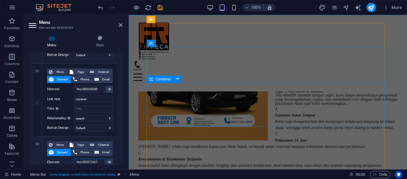
scroll to position [693, 0]
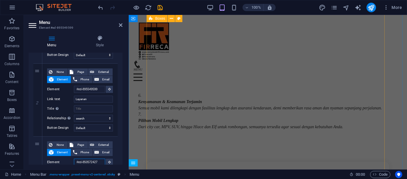
type input "#ed-850572427"
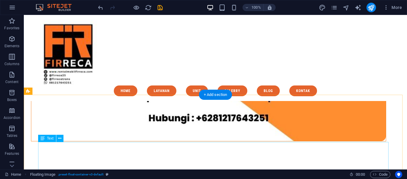
scroll to position [575, 0]
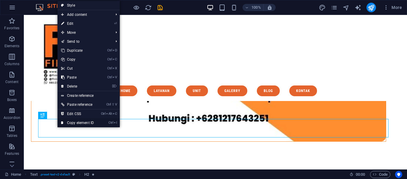
click at [73, 120] on link "Ctrl I Copy element ID" at bounding box center [78, 122] width 40 height 9
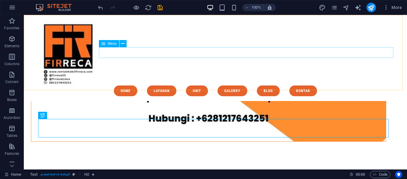
click at [211, 85] on nav "Home Layanan Unit Galerry Blog kontak" at bounding box center [215, 90] width 360 height 11
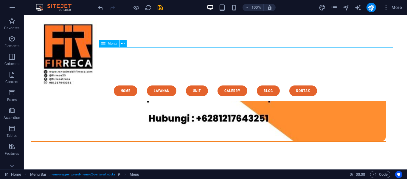
click at [211, 85] on nav "Home Layanan Unit Galerry Blog kontak" at bounding box center [215, 90] width 360 height 11
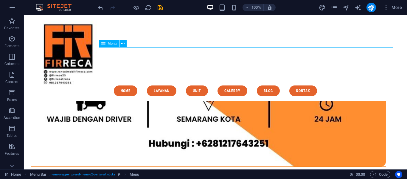
select select "search"
select select "default"
select select "search"
select select "default"
select select "search"
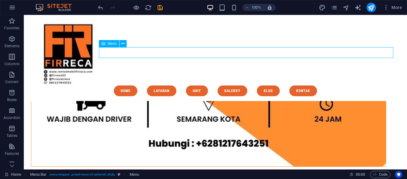
select select "default"
select select
select select "search"
select select "default"
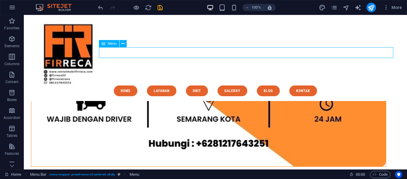
select select
select select "search"
select select "default"
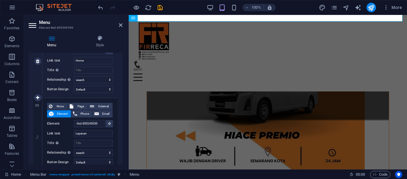
scroll to position [242, 0]
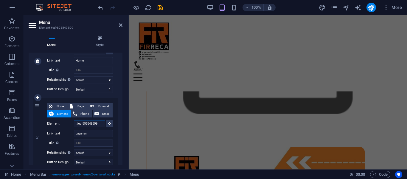
click at [92, 123] on input "#ed-895549599" at bounding box center [89, 123] width 31 height 7
paste input "64421578"
type input "#ed-864421578"
select select
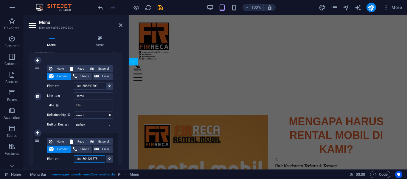
scroll to position [49, 0]
type input "#ed-864421578"
click at [109, 86] on icon at bounding box center [109, 85] width 3 height 3
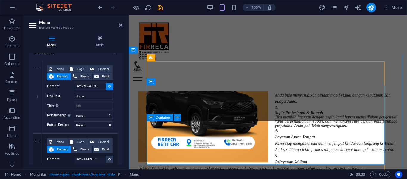
scroll to position [615, 0]
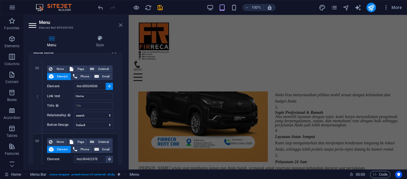
click at [120, 23] on icon at bounding box center [121, 25] width 4 height 5
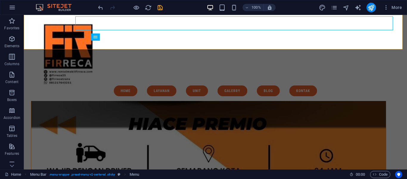
scroll to position [498, 0]
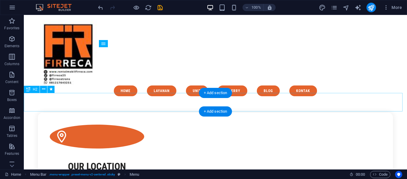
scroll to position [873, 0]
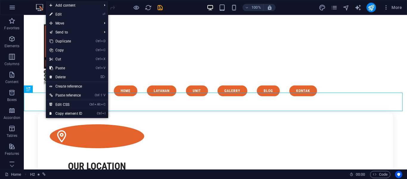
click at [61, 110] on link "Ctrl I Copy element ID" at bounding box center [66, 113] width 40 height 9
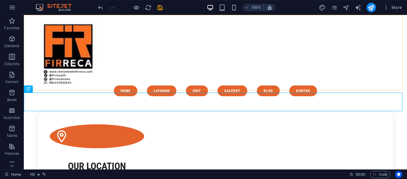
click at [133, 58] on div "Menu Home Layanan Unit Galerry Blog kontak" at bounding box center [216, 58] width 384 height 86
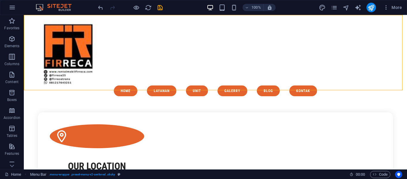
click at [133, 58] on div "Menu Home Layanan Unit Galerry Blog kontak" at bounding box center [216, 58] width 384 height 86
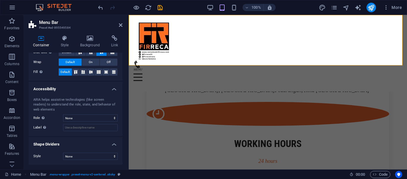
scroll to position [0, 0]
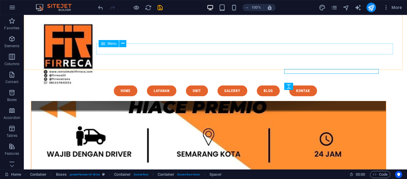
scroll to position [523, 0]
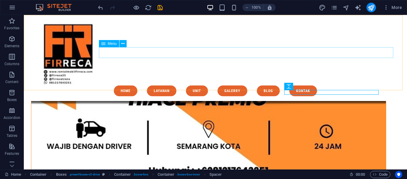
click at [245, 85] on nav "Home Layanan Unit Galerry Blog kontak" at bounding box center [215, 90] width 360 height 11
select select "search"
select select "default"
select select "search"
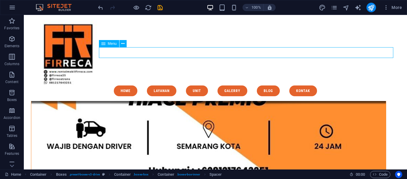
select select "default"
select select "search"
select select "default"
select select
select select "search"
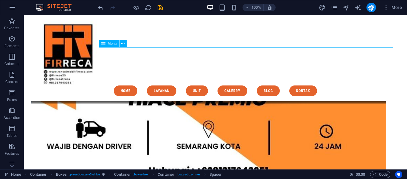
select select "default"
select select
select select "search"
select select "default"
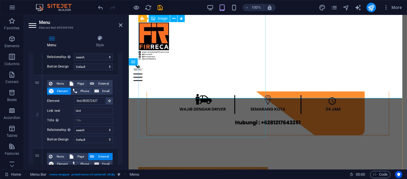
scroll to position [495, 0]
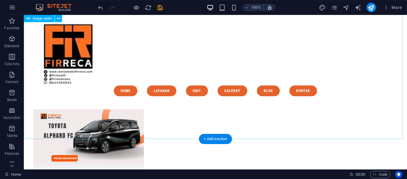
scroll to position [1610, 0]
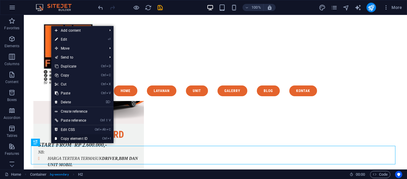
click at [55, 140] on icon at bounding box center [56, 138] width 3 height 9
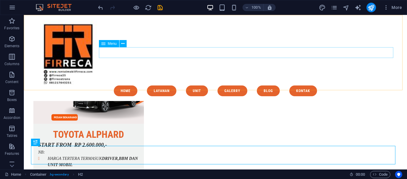
click at [217, 85] on nav "Home Layanan Unit Galerry Blog kontak" at bounding box center [215, 90] width 360 height 11
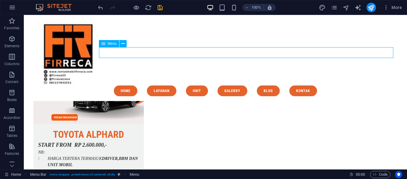
click at [217, 85] on nav "Home Layanan Unit Galerry Blog kontak" at bounding box center [215, 90] width 360 height 11
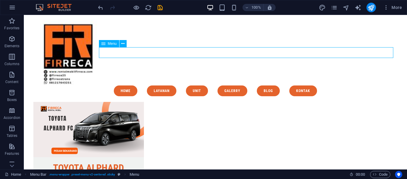
select select "search"
select select "default"
select select "search"
select select "default"
select select "search"
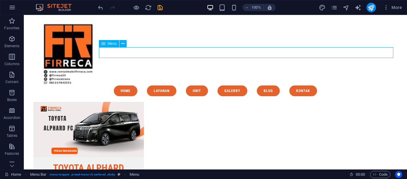
select select "default"
select select
select select "search"
select select "default"
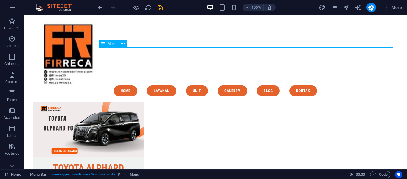
select select
select select "search"
select select "default"
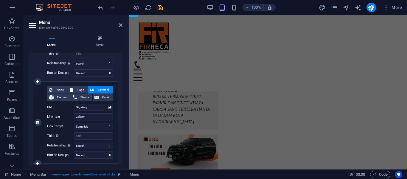
scroll to position [246, 0]
click at [65, 90] on span "None" at bounding box center [60, 89] width 12 height 7
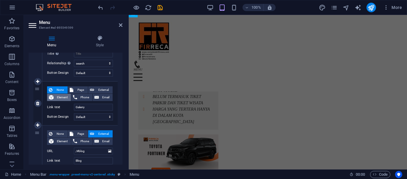
click at [57, 99] on span "Element" at bounding box center [62, 97] width 14 height 7
select select
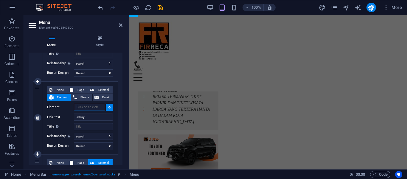
paste input "#ed-850572853"
type input "#ed-850572853"
select select
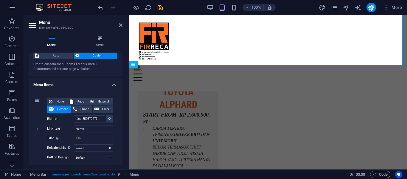
scroll to position [16, 0]
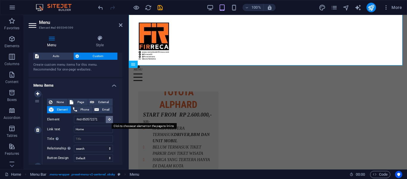
type input "#ed-850572853"
click at [110, 120] on button at bounding box center [109, 119] width 7 height 7
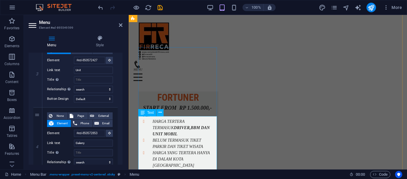
scroll to position [1485, 0]
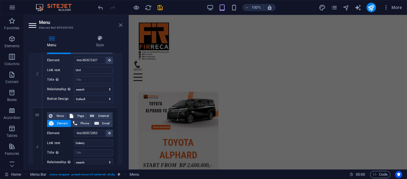
click at [120, 26] on icon at bounding box center [121, 25] width 4 height 5
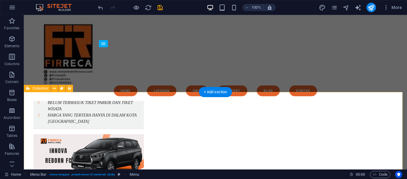
scroll to position [1937, 0]
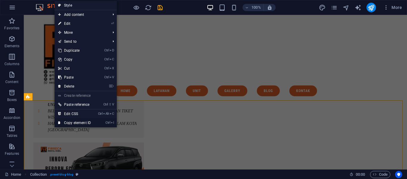
click at [72, 121] on link "Ctrl I Copy element ID" at bounding box center [75, 122] width 40 height 9
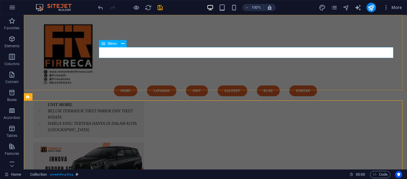
click at [225, 85] on nav "Home Layanan Unit Galerry Blog kontak" at bounding box center [215, 90] width 360 height 11
select select "search"
select select "default"
select select "search"
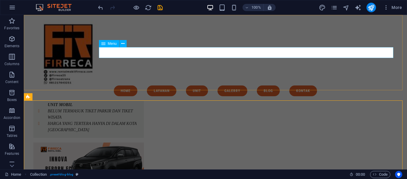
select select "default"
select select "search"
select select "default"
select select "search"
select select "default"
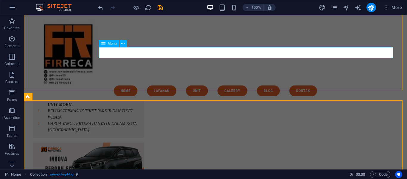
select select "default"
select select
select select "search"
select select "default"
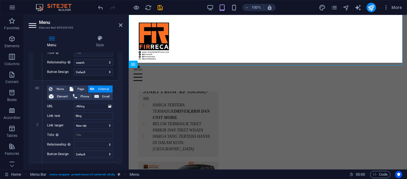
scroll to position [319, 0]
click at [57, 91] on span "None" at bounding box center [60, 89] width 12 height 7
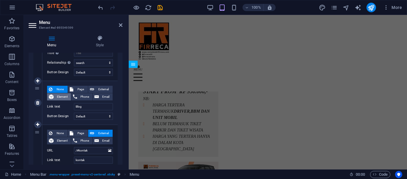
click at [58, 96] on span "Element" at bounding box center [62, 96] width 14 height 7
select select
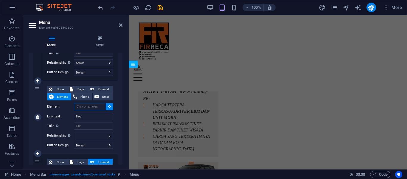
click at [83, 107] on input "Element" at bounding box center [89, 106] width 31 height 7
paste input "#ed-883274775"
type input "#ed-883274775"
select select
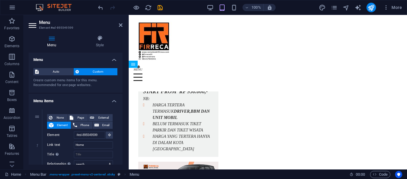
scroll to position [1783, 0]
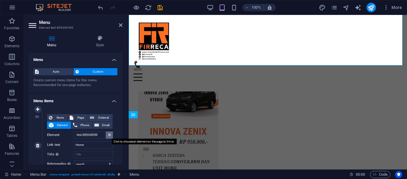
type input "#ed-883274775"
click at [108, 134] on icon at bounding box center [109, 134] width 3 height 3
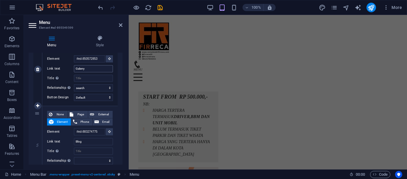
scroll to position [1732, 0]
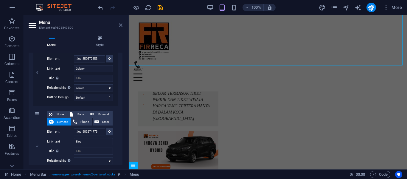
click at [122, 25] on icon at bounding box center [121, 25] width 4 height 5
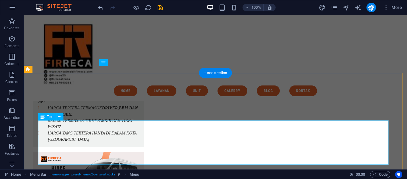
scroll to position [2463, 0]
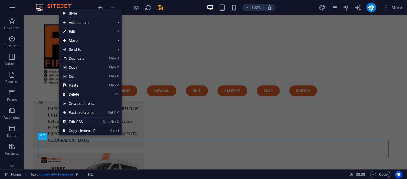
click at [77, 127] on link "Ctrl I Copy element ID" at bounding box center [79, 130] width 40 height 9
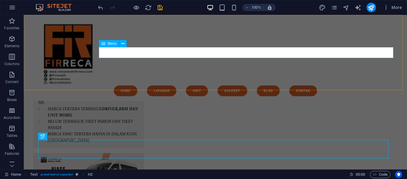
click at [302, 85] on nav "Home Layanan Unit Galerry Blog kontak" at bounding box center [215, 90] width 360 height 11
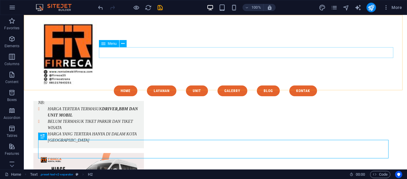
click at [302, 85] on nav "Home Layanan Unit Galerry Blog kontak" at bounding box center [215, 90] width 360 height 11
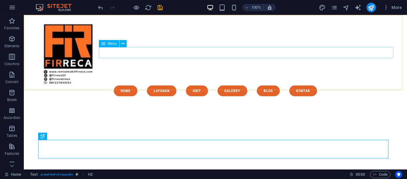
select select "search"
select select "default"
select select "search"
select select "default"
select select "search"
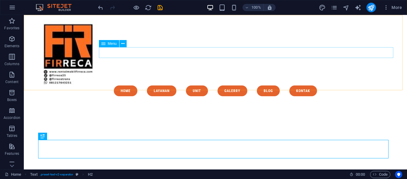
select select "default"
select select "search"
select select "default"
select select
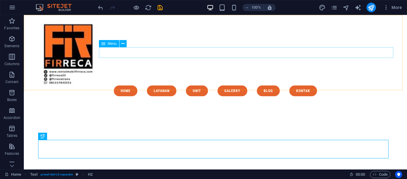
select select "search"
select select "default"
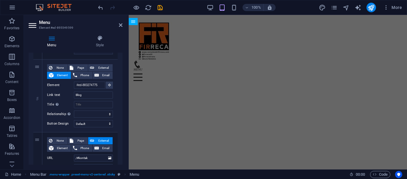
scroll to position [407, 0]
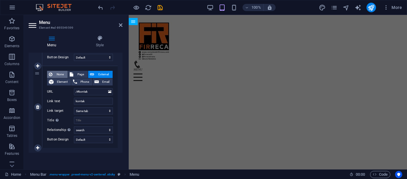
click at [57, 75] on span "None" at bounding box center [60, 74] width 12 height 7
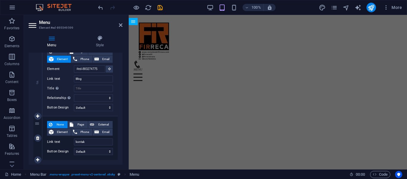
scroll to position [357, 0]
click at [60, 132] on span "Element" at bounding box center [62, 131] width 14 height 7
select select
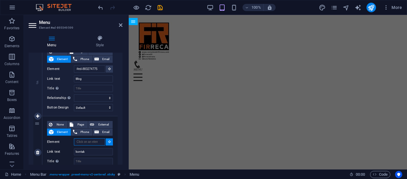
paste input "#ed-862047468"
type input "#ed-862047468"
select select
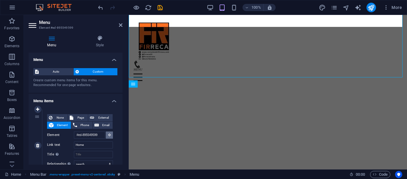
scroll to position [2693, 0]
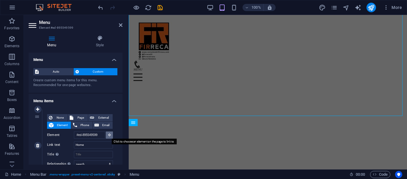
type input "#ed-862047468"
click at [110, 136] on button at bounding box center [109, 134] width 7 height 7
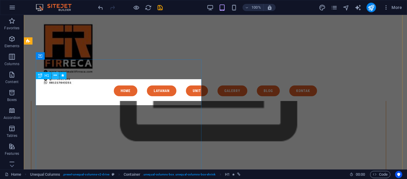
scroll to position [21, 0]
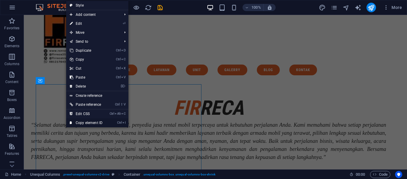
click at [86, 121] on link "Ctrl I Copy element ID" at bounding box center [86, 122] width 40 height 9
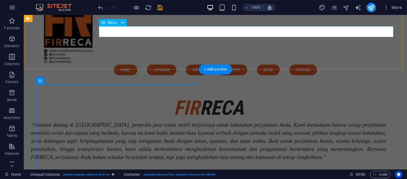
click at [159, 64] on nav "Home Layanan Unit Galerry Blog kontak" at bounding box center [215, 69] width 360 height 11
select select "search"
select select "default"
select select "search"
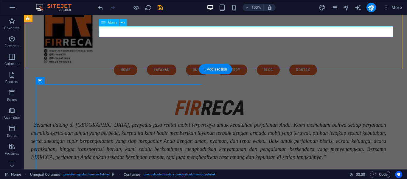
select select "default"
select select "search"
select select "default"
select select "search"
select select "default"
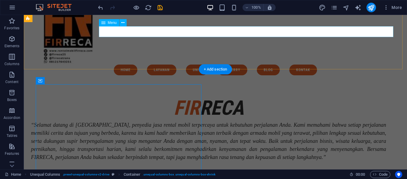
select select "default"
select select "search"
select select "default"
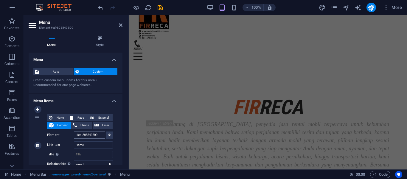
scroll to position [0, 0]
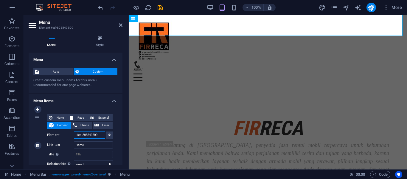
click at [100, 135] on input "#ed-895549599" at bounding box center [89, 134] width 31 height 7
paste input "505721"
type input "#ed-850572199"
select select
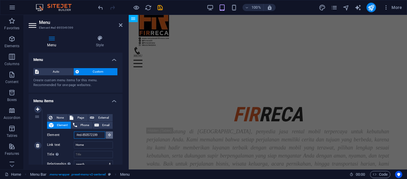
scroll to position [21, 0]
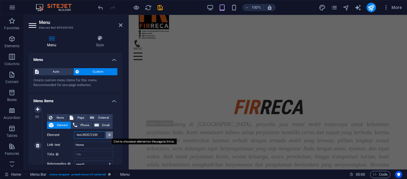
type input "#ed-850572199"
click at [111, 138] on button at bounding box center [109, 134] width 7 height 7
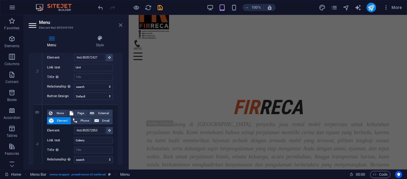
click at [120, 23] on icon at bounding box center [121, 25] width 4 height 5
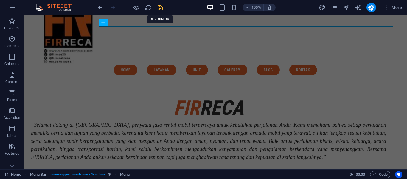
click at [160, 7] on icon "save" at bounding box center [160, 7] width 7 height 7
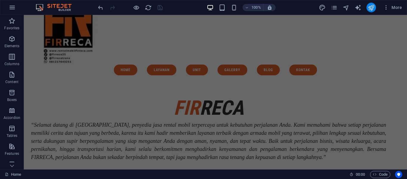
click at [374, 11] on button "publish" at bounding box center [372, 8] width 10 height 10
